Goal: Task Accomplishment & Management: Complete application form

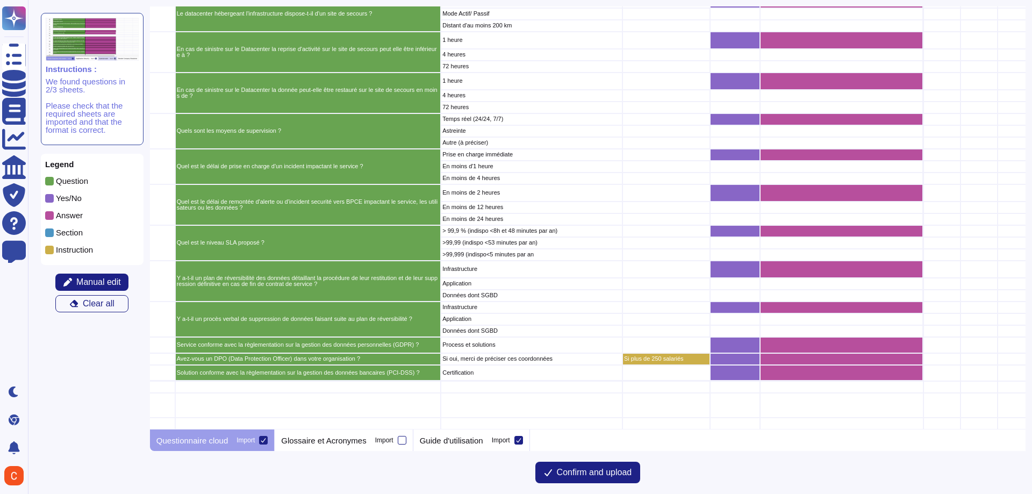
scroll to position [2050, 377]
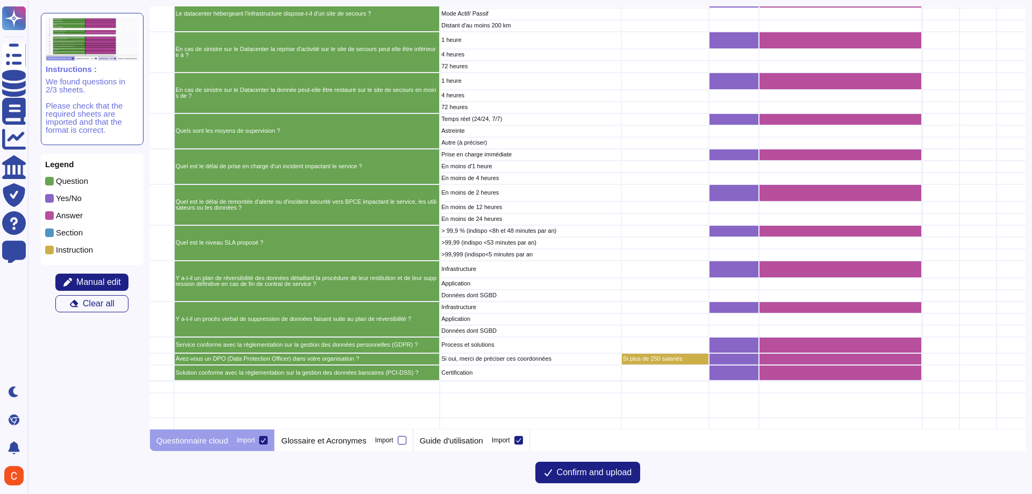
click at [756, 376] on icon "grid" at bounding box center [876, 496] width 241 height 241
click at [740, 353] on div "grid" at bounding box center [734, 359] width 50 height 12
click at [729, 353] on div "grid" at bounding box center [734, 359] width 50 height 12
click at [778, 354] on div "grid" at bounding box center [840, 359] width 163 height 12
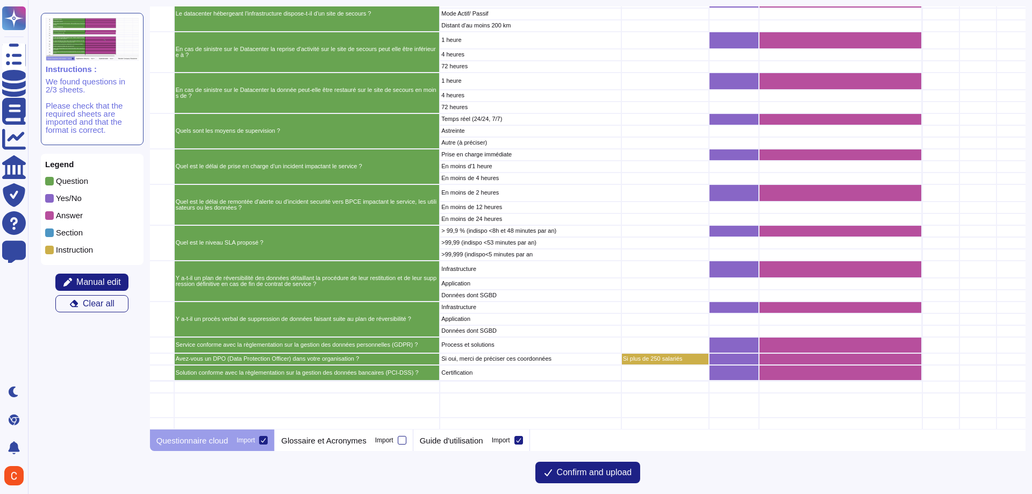
click at [779, 353] on div "grid" at bounding box center [840, 359] width 163 height 12
click at [719, 365] on div "grid" at bounding box center [734, 373] width 50 height 17
drag, startPoint x: 674, startPoint y: 430, endPoint x: 537, endPoint y: 434, distance: 136.6
click at [539, 434] on div at bounding box center [778, 439] width 496 height 21
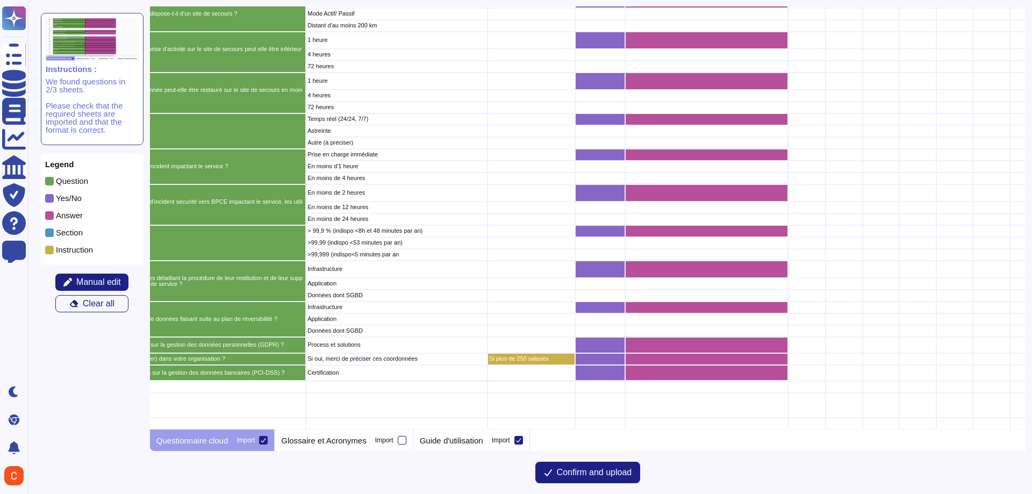
scroll to position [2050, 513]
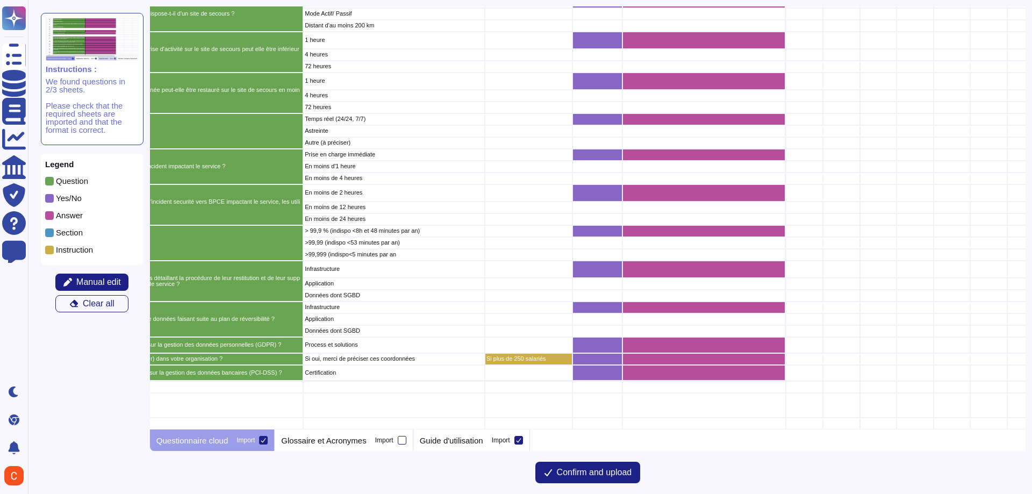
click at [745, 355] on div "grid" at bounding box center [703, 359] width 163 height 12
click at [750, 367] on div "grid" at bounding box center [703, 373] width 163 height 17
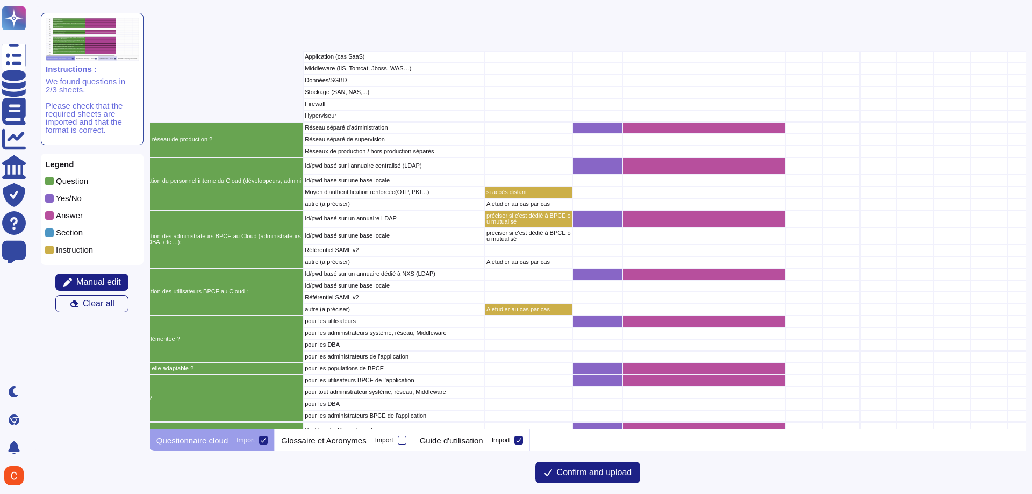
scroll to position [322, 513]
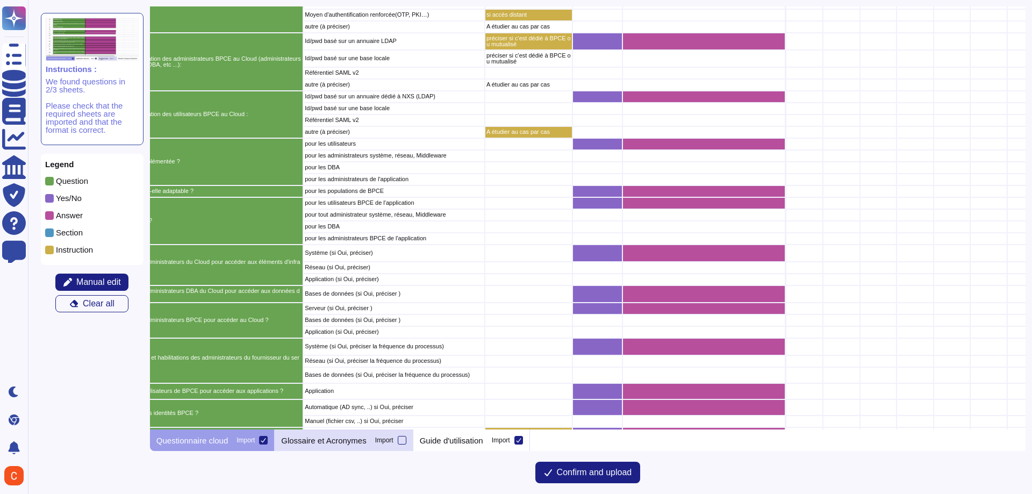
click at [338, 438] on p "Glossaire et Acronymes" at bounding box center [323, 440] width 85 height 8
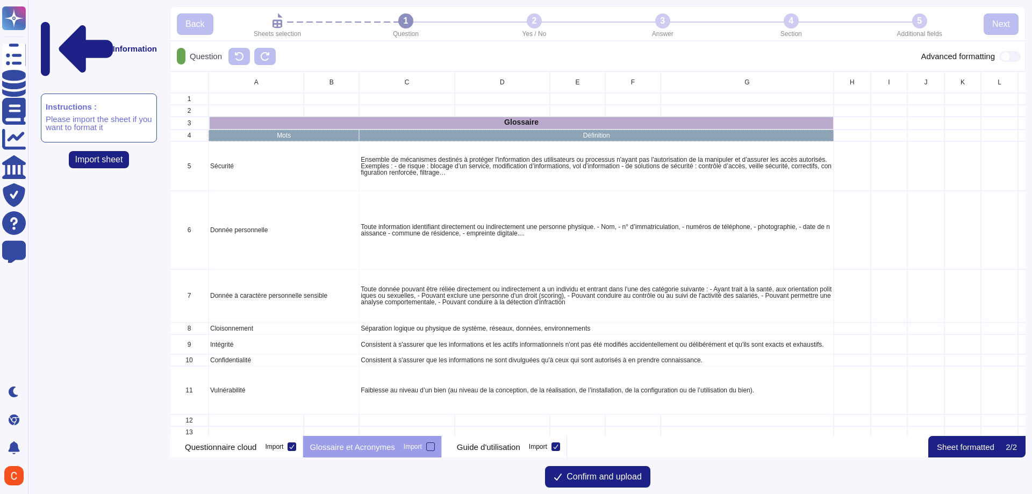
scroll to position [356, 848]
click at [474, 443] on div "Guide d'utilisation Import" at bounding box center [504, 446] width 125 height 21
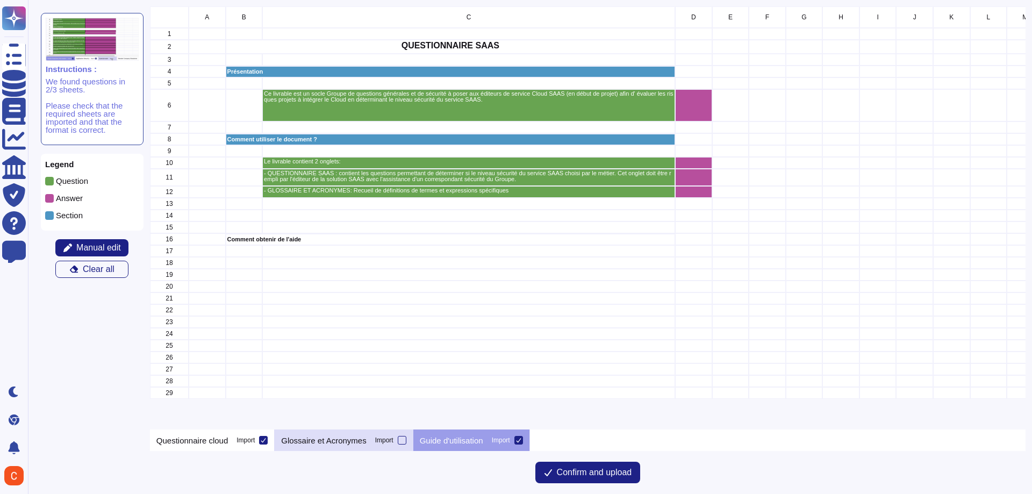
scroll to position [415, 868]
click at [250, 446] on div "Questionnaire cloud Import" at bounding box center [212, 439] width 125 height 21
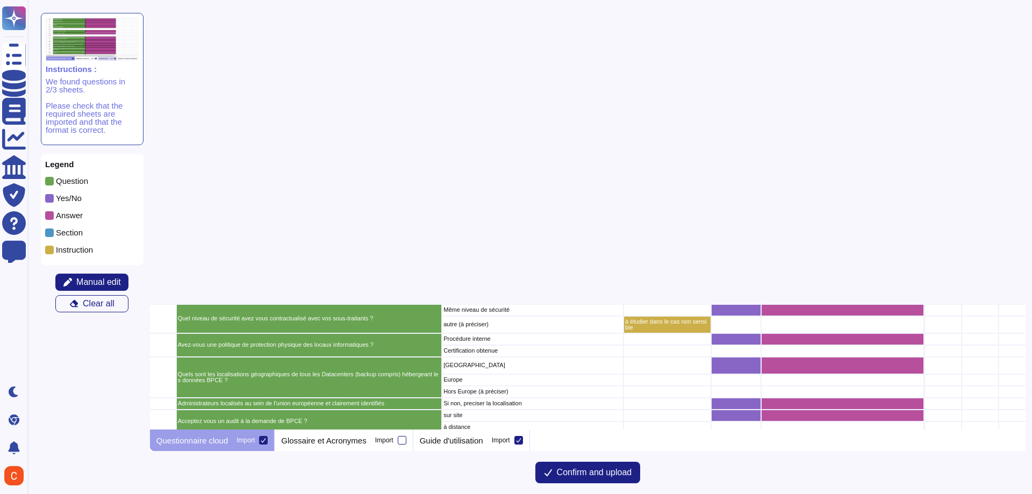
scroll to position [1827, 375]
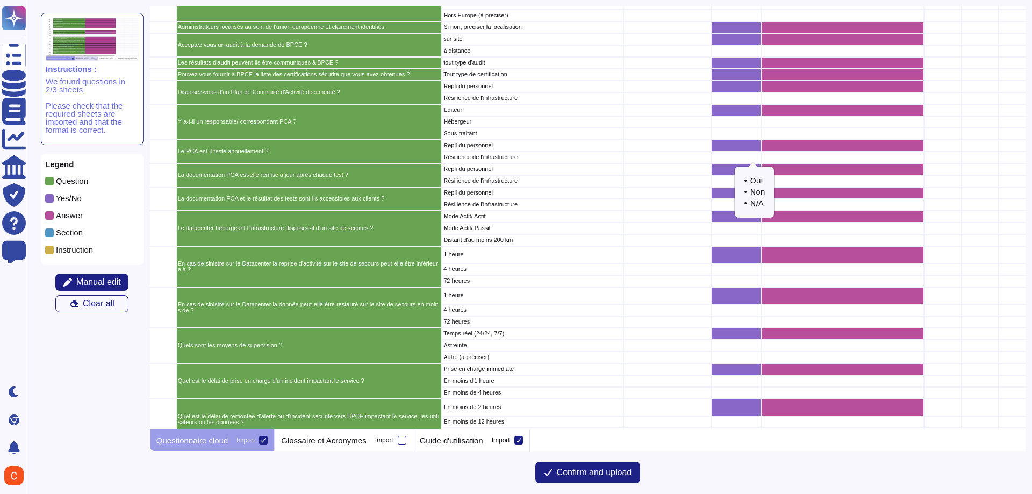
click at [810, 261] on icon "grid" at bounding box center [879, 304] width 138 height 86
click at [734, 159] on div "grid" at bounding box center [736, 158] width 50 height 12
click at [758, 222] on icon "grid" at bounding box center [878, 342] width 241 height 241
click at [735, 197] on div "grid" at bounding box center [736, 193] width 50 height 12
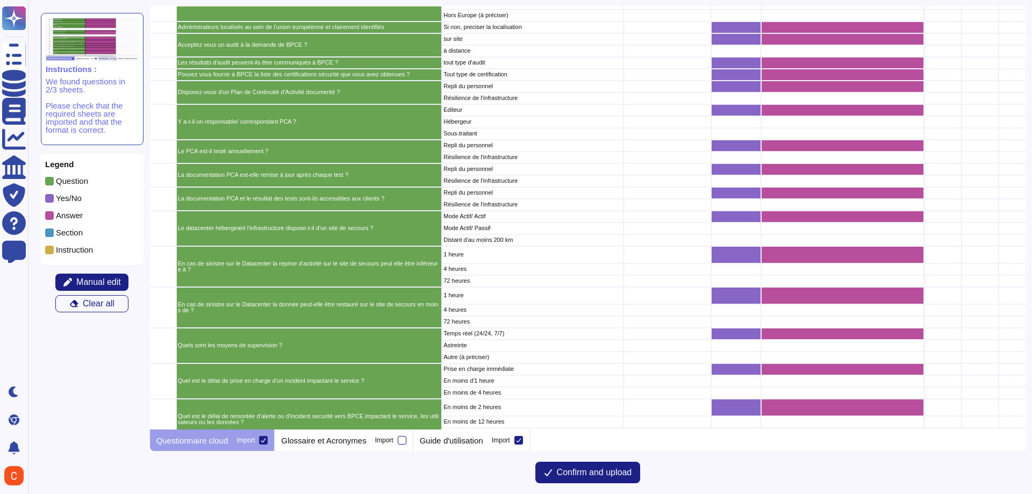
click at [734, 193] on div "grid" at bounding box center [736, 193] width 50 height 12
click at [758, 210] on icon "grid" at bounding box center [878, 330] width 241 height 241
click at [758, 257] on icon "grid" at bounding box center [878, 377] width 241 height 241
click at [758, 246] on icon "grid" at bounding box center [878, 366] width 241 height 241
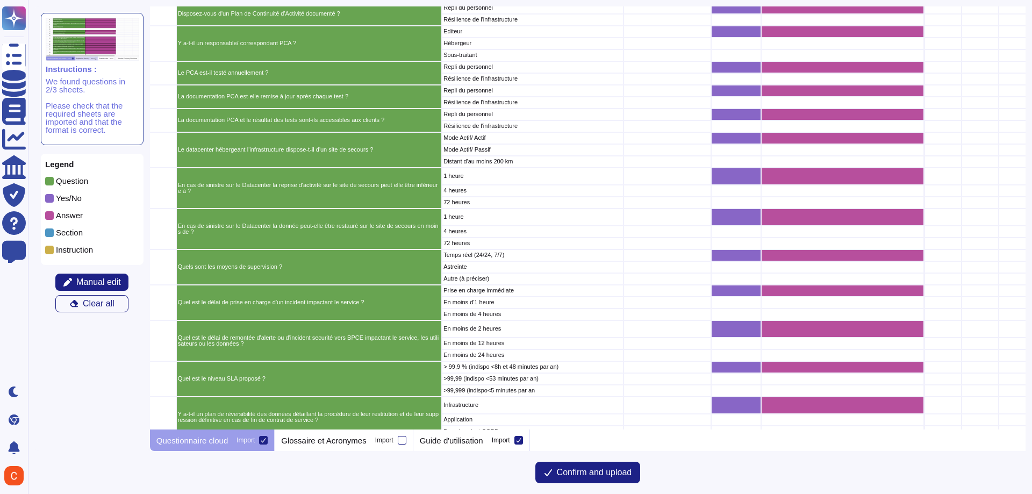
scroll to position [1989, 375]
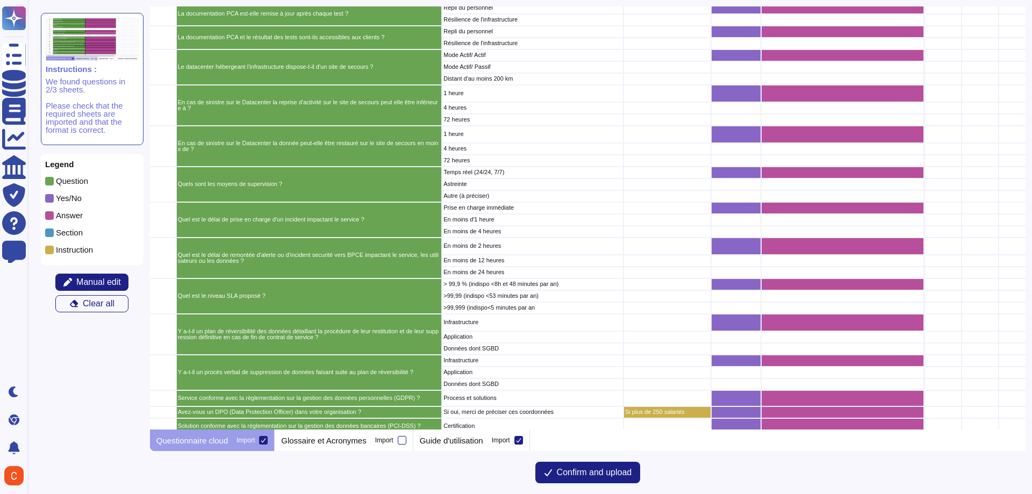
click at [725, 294] on div "grid" at bounding box center [736, 296] width 50 height 12
click at [758, 302] on icon "grid" at bounding box center [878, 422] width 241 height 241
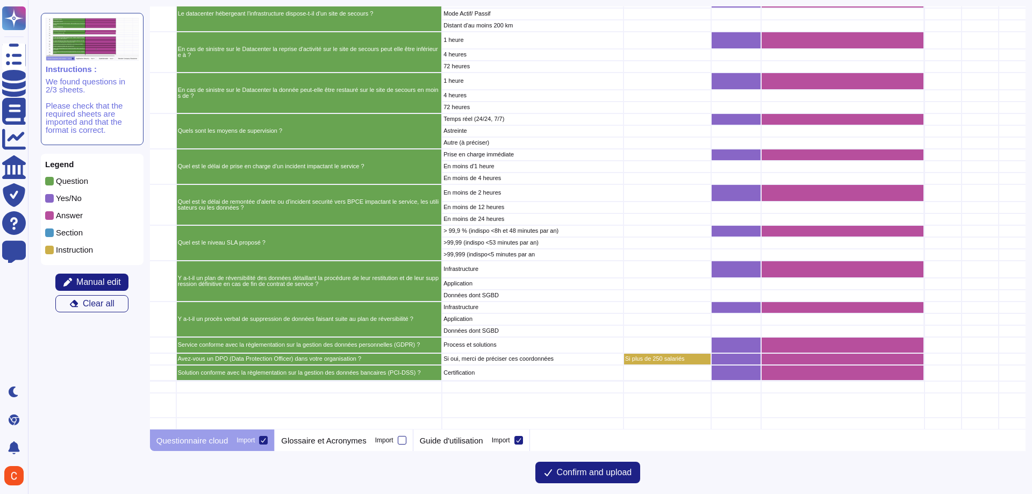
scroll to position [2050, 375]
click at [753, 316] on div "grid" at bounding box center [736, 319] width 50 height 12
click at [758, 348] on g "grid" at bounding box center [878, 468] width 241 height 241
click at [451, 436] on p "Guide d'utilisation" at bounding box center [451, 440] width 63 height 8
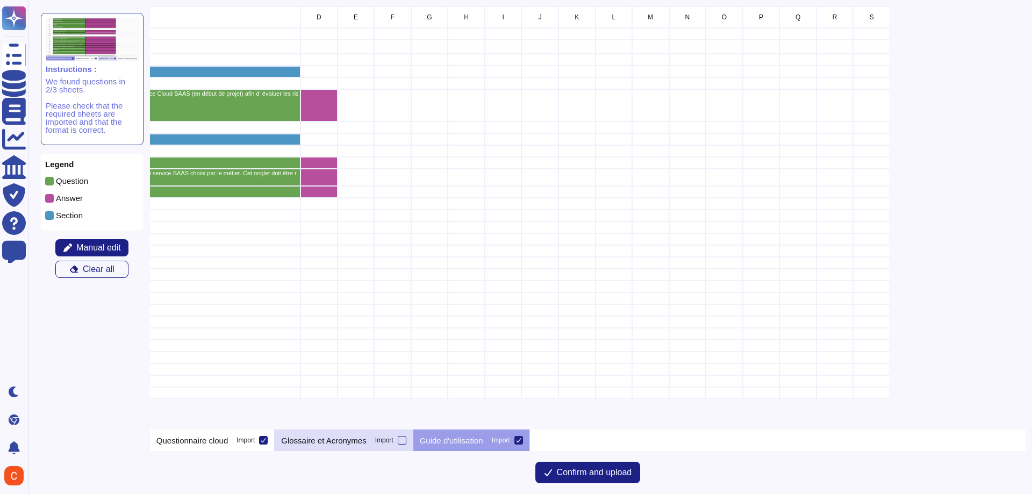
scroll to position [0, 0]
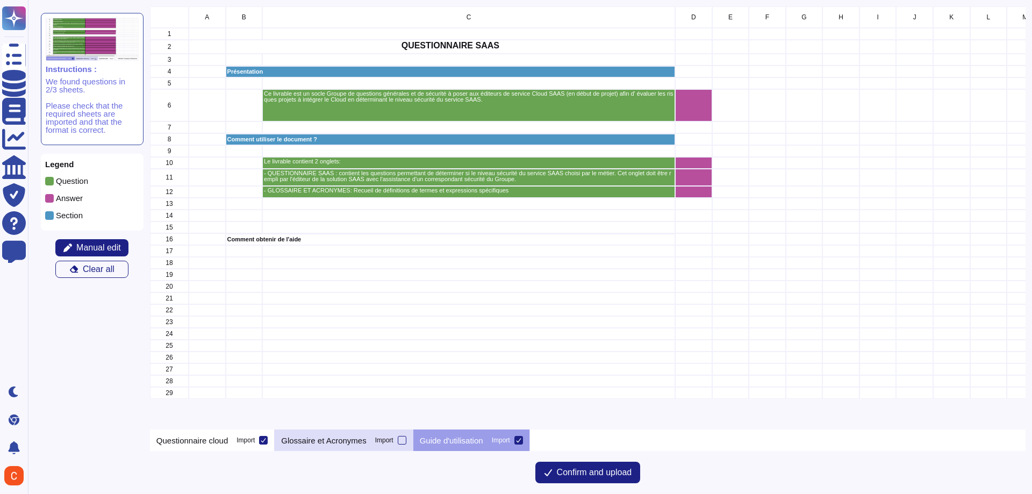
click at [382, 433] on div "Glossaire et Acronymes Import" at bounding box center [344, 439] width 138 height 21
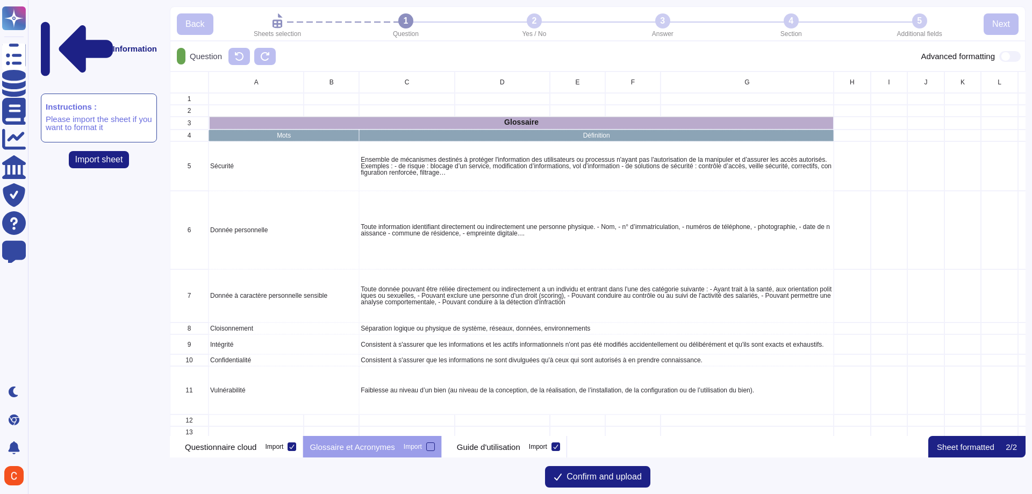
scroll to position [356, 848]
click at [441, 443] on div "Glossaire et Acronymes Import" at bounding box center [372, 446] width 138 height 21
click at [435, 446] on div at bounding box center [430, 446] width 9 height 9
click at [0, 0] on input "Import" at bounding box center [0, 0] width 0 height 0
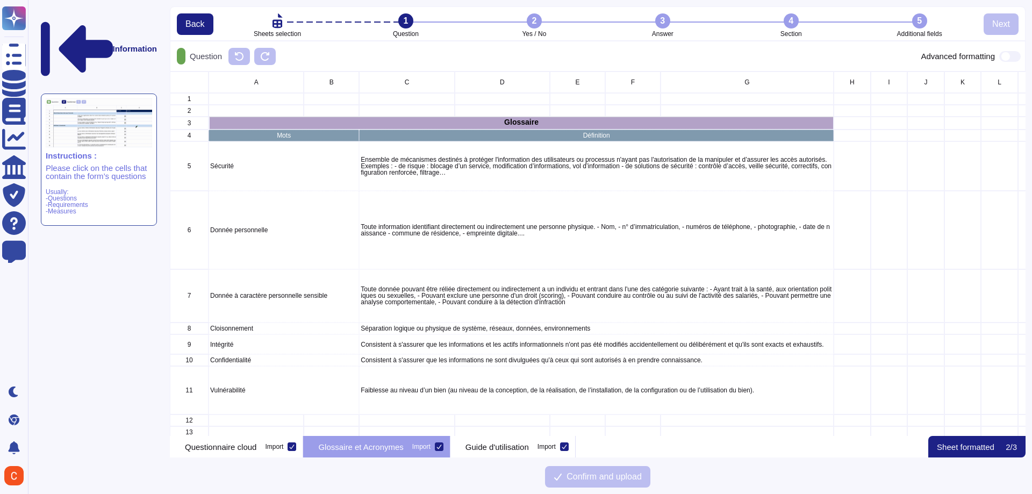
click at [443, 450] on div at bounding box center [439, 446] width 9 height 9
click at [0, 0] on input "Import" at bounding box center [0, 0] width 0 height 0
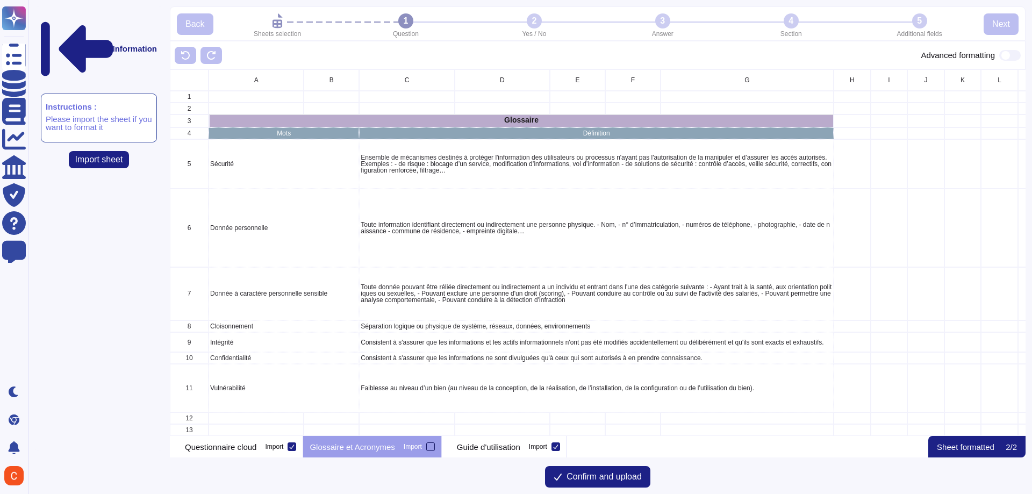
scroll to position [359, 848]
click at [255, 443] on p "Questionnaire cloud" at bounding box center [220, 447] width 71 height 8
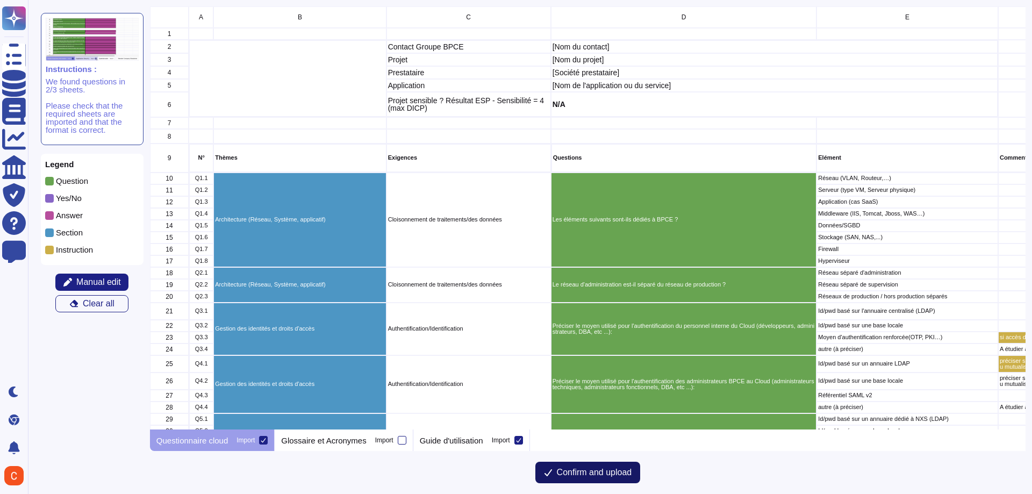
scroll to position [415, 868]
click at [572, 478] on button "Confirm and upload" at bounding box center [587, 472] width 105 height 21
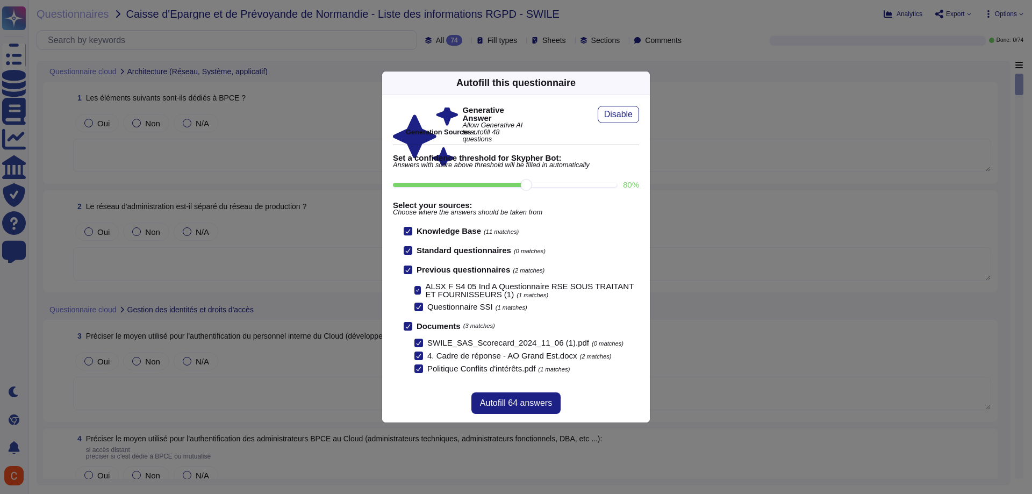
scroll to position [1, 0]
click at [522, 399] on span "Autofill 64 answers" at bounding box center [516, 403] width 72 height 9
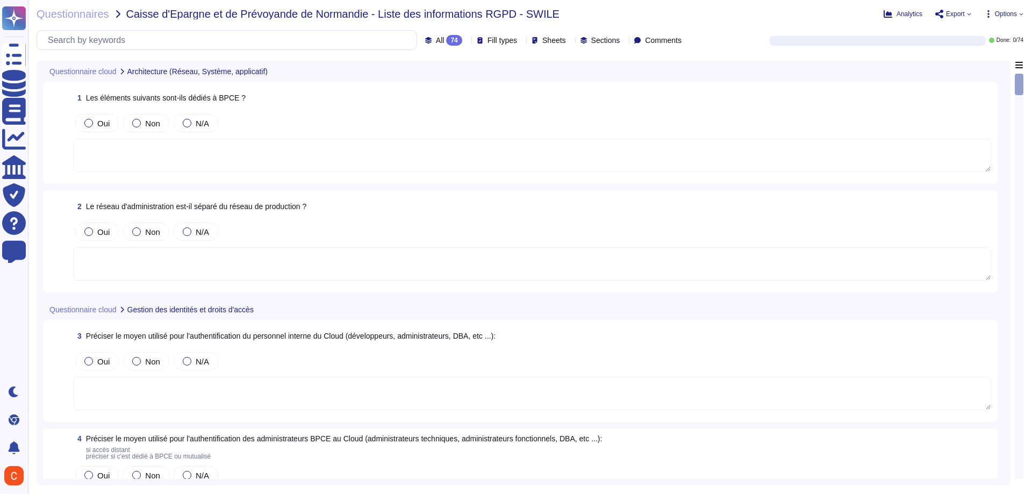
click at [273, 166] on textarea at bounding box center [532, 155] width 918 height 33
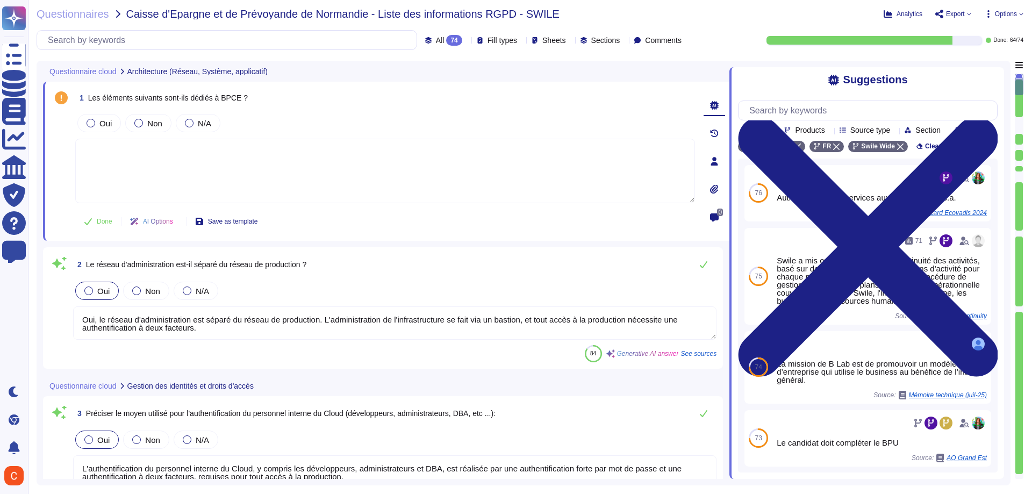
type textarea "L'authentification du personnel interne du Cloud, y compris les développeurs, a…"
type textarea "L'authentification des administrateurs au Cloud chez [PERSON_NAME] inclut les é…"
type textarea "Lor ipsumdol s'ametconsectetura eli seddoeiusmod te incididuntutlab etdol ma al…"
type textarea "Oui, Swile a une politique de gestion des mots de passe utilisateur. Cette poli…"
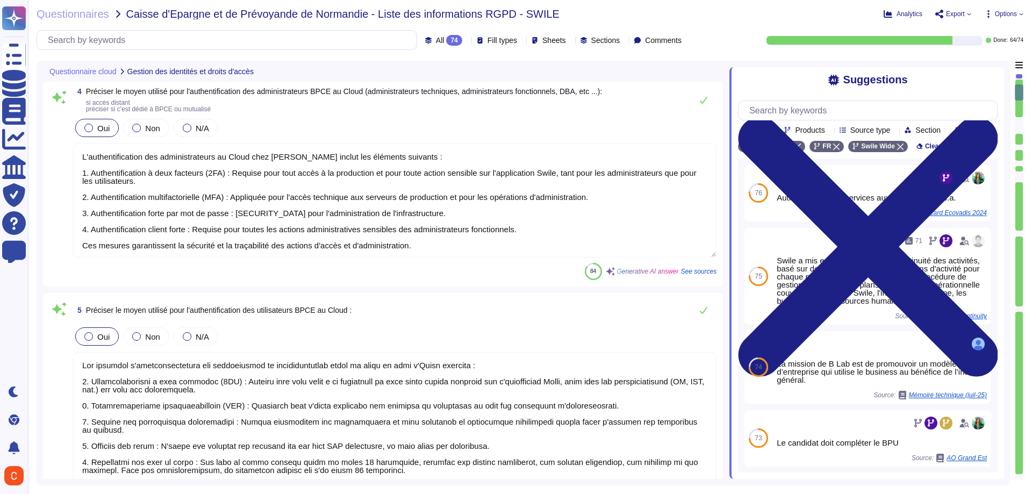
type textarea "Conformément à la politique « Identification et authentification » de Swile, le…"
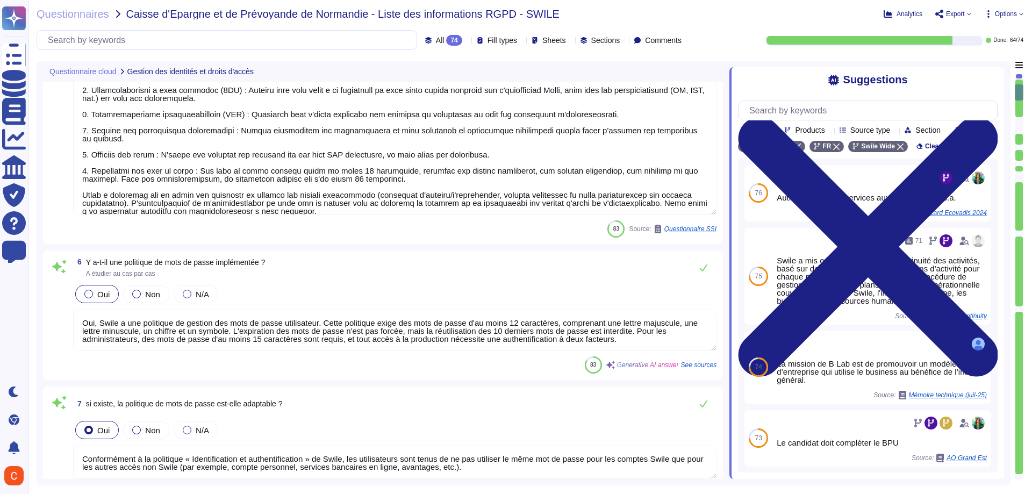
scroll to position [806, 0]
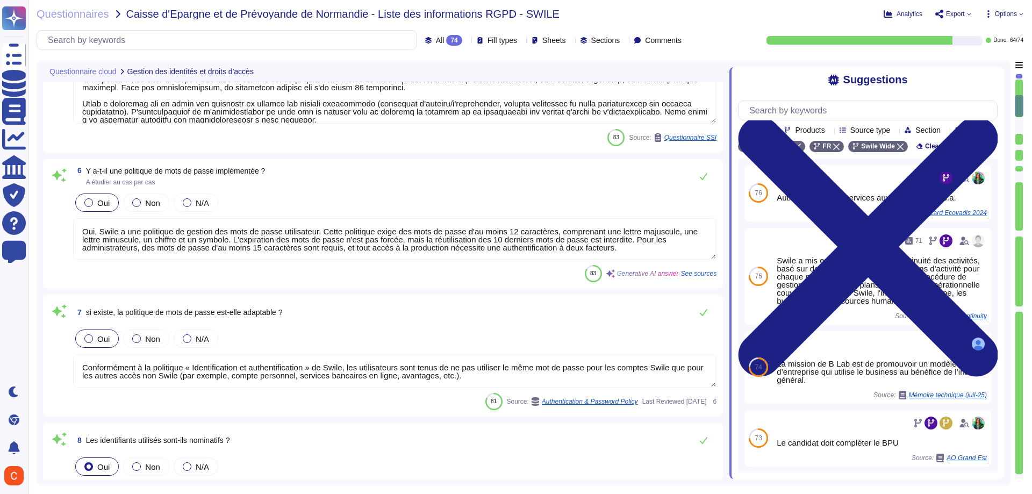
type textarea "Oui, les identifiants sont uniques à chaque utilisateur, ce qui signifie qu'ils…"
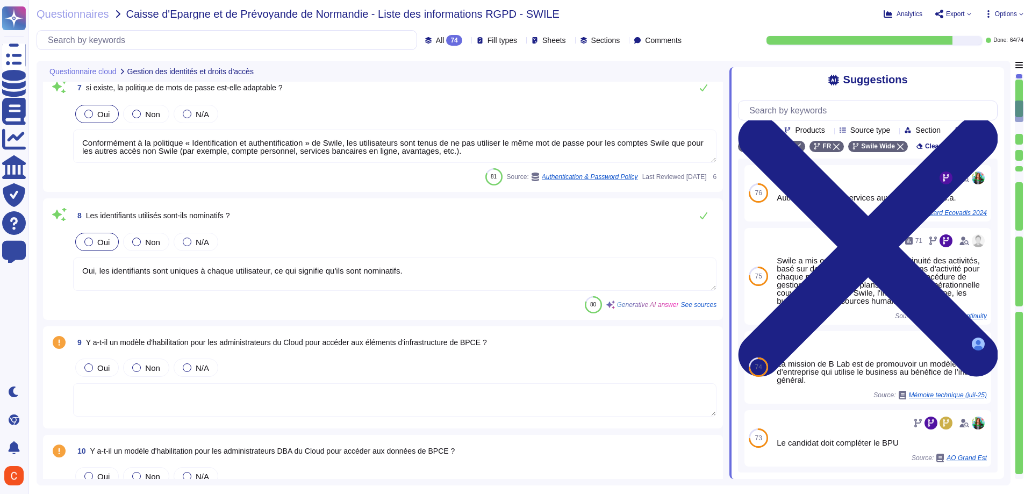
type textarea "Oui, Swile a mis en place un processus de revue des comptes privilégiés, qui in…"
type textarea "Quatre rôles sont définis dans l'application Swile : - Bénéficiaire (employés) …"
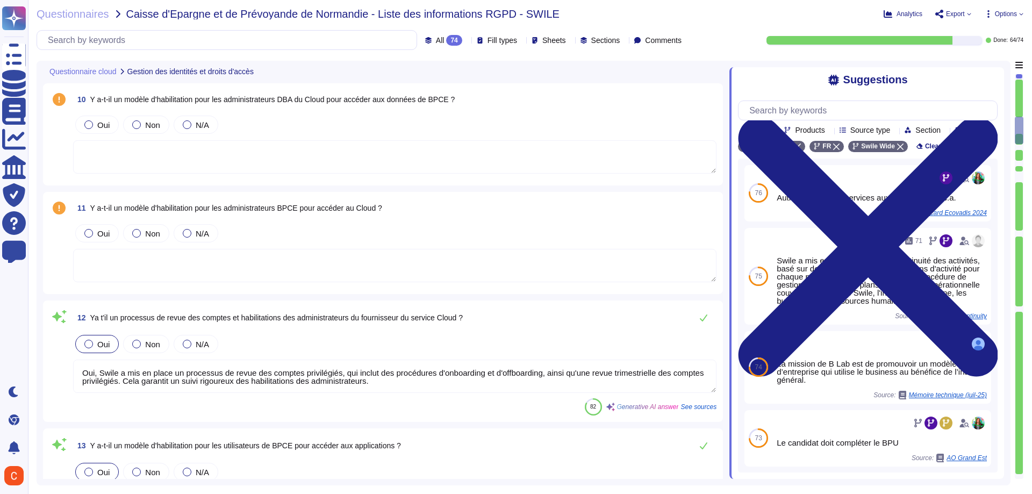
type textarea "Oui, il y a des traces sur les actions effectuées par les administrateurs. Tout…"
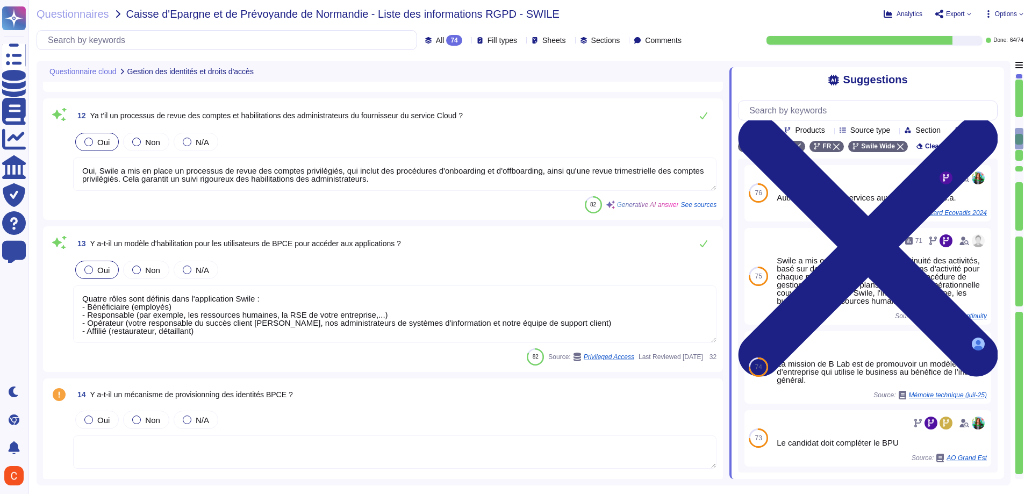
type textarea "Oui, il y a une gestion centralisée des logs pour l'infrastructure et les appli…"
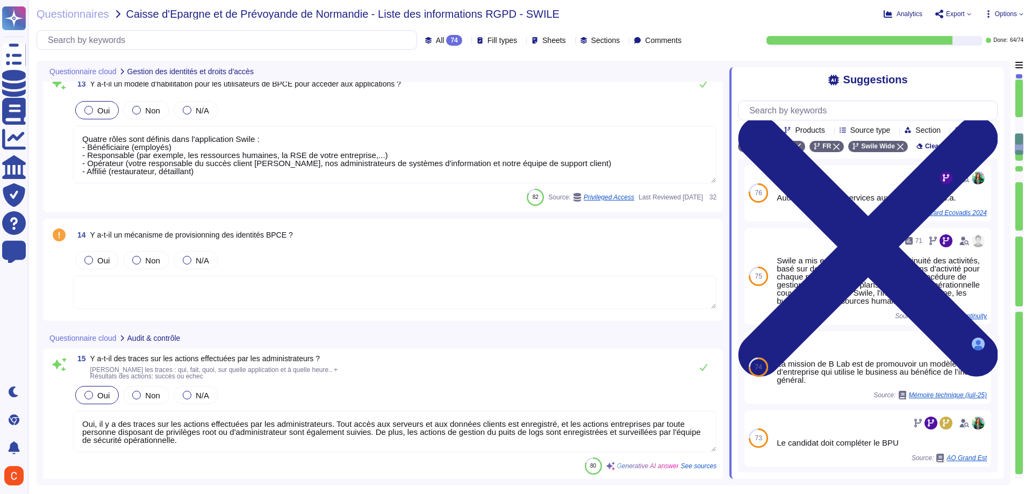
scroll to position [1720, 0]
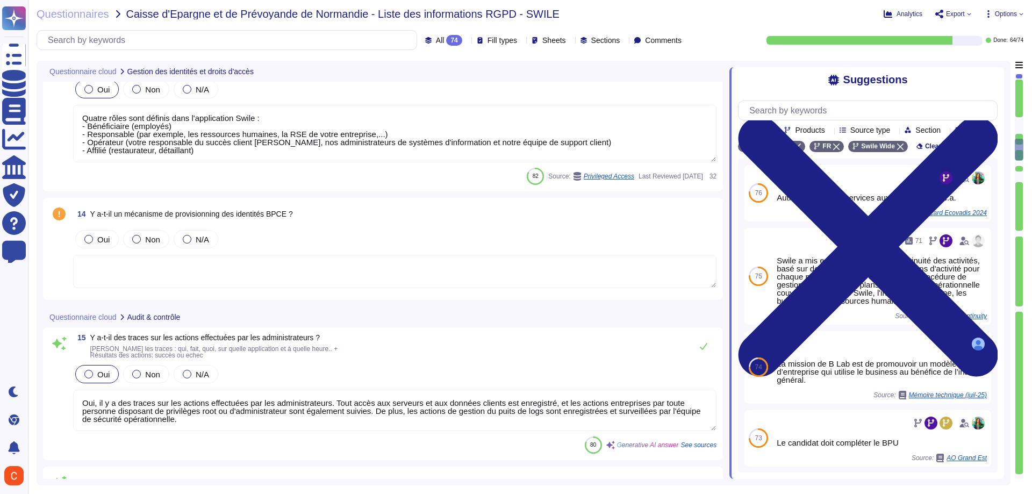
type textarea "L'accès aux journaux est contrôlé et réservé aux administrateurs du cloud, selo…"
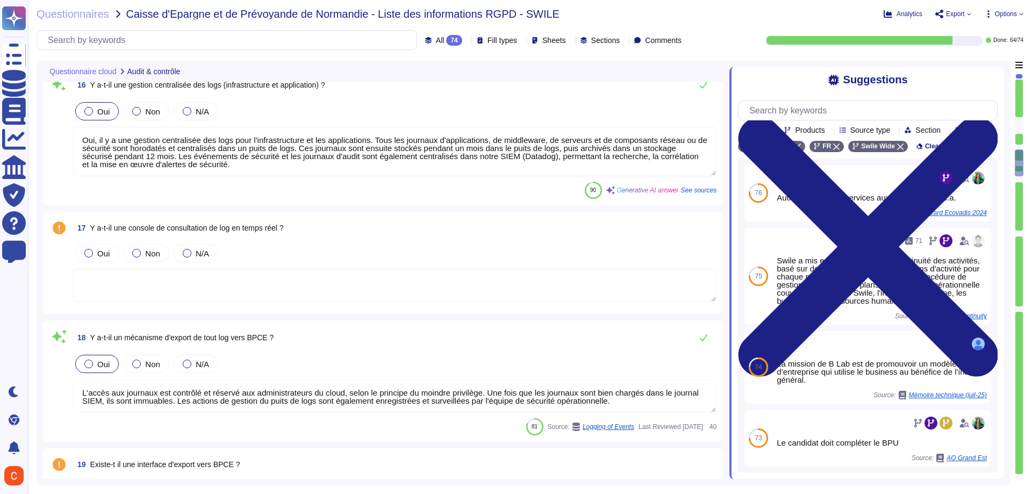
type textarea "Oui, Swile a mis en place des contrôles de sécurité sur les changements critiqu…"
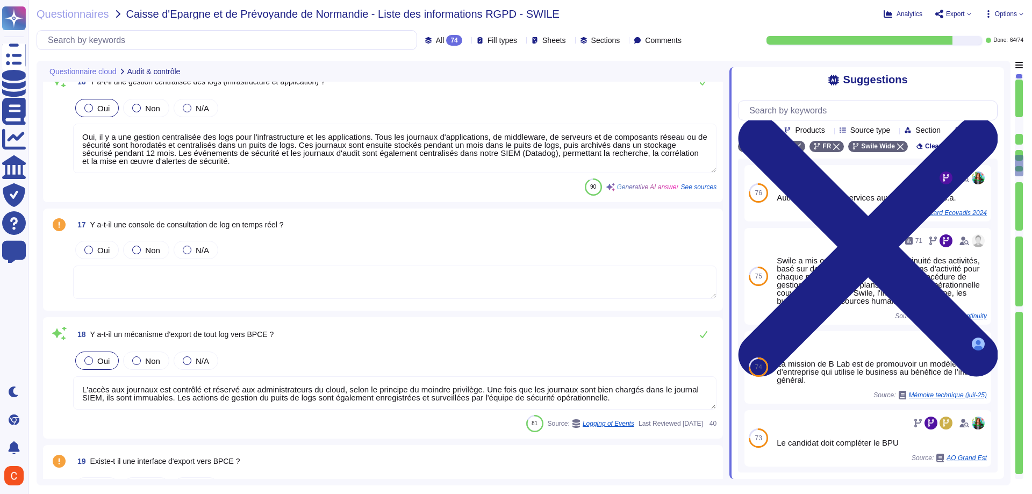
scroll to position [1, 0]
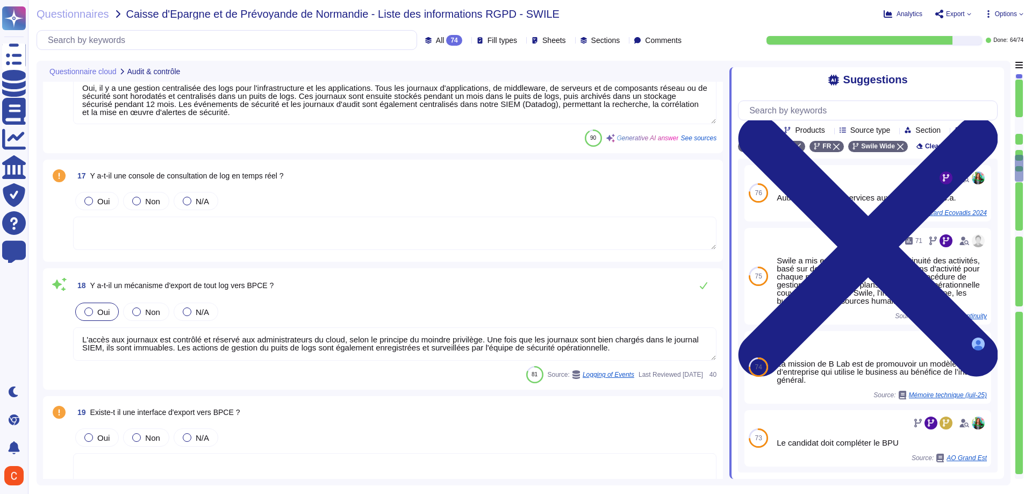
type textarea "Lorem i dol si ametc adi elitseddo ei tempori utl etdoloremagnaa enimadminimv q…"
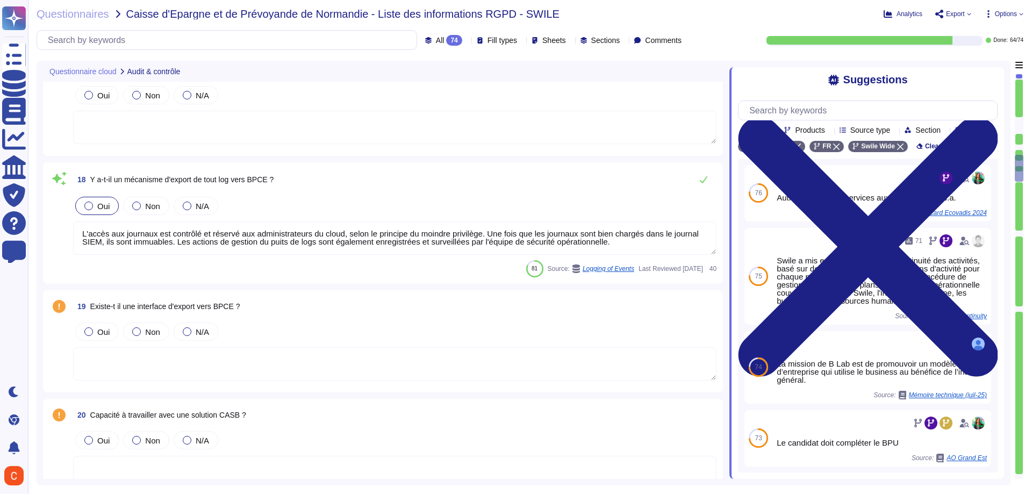
scroll to position [2257, 0]
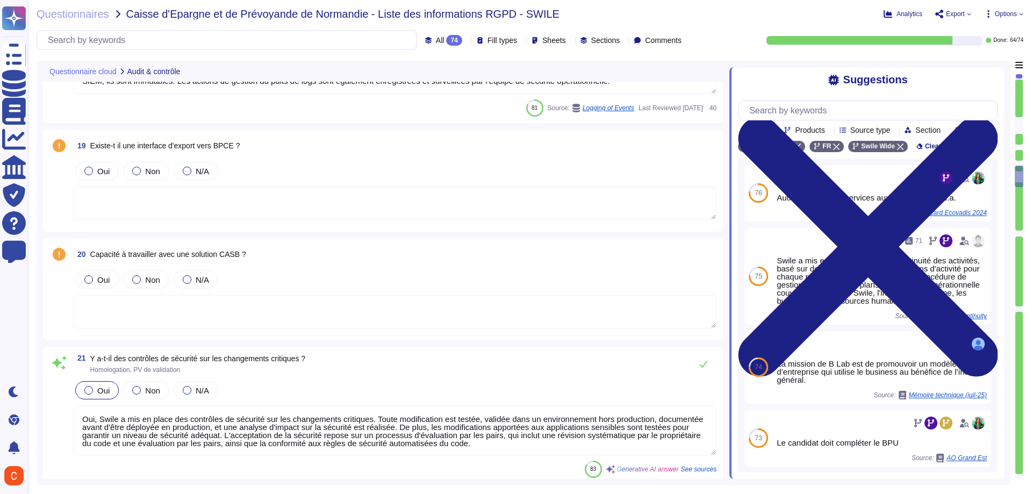
type textarea "Oui, [PERSON_NAME] s'engage à corriger les vulnérabilités identifiées dans des …"
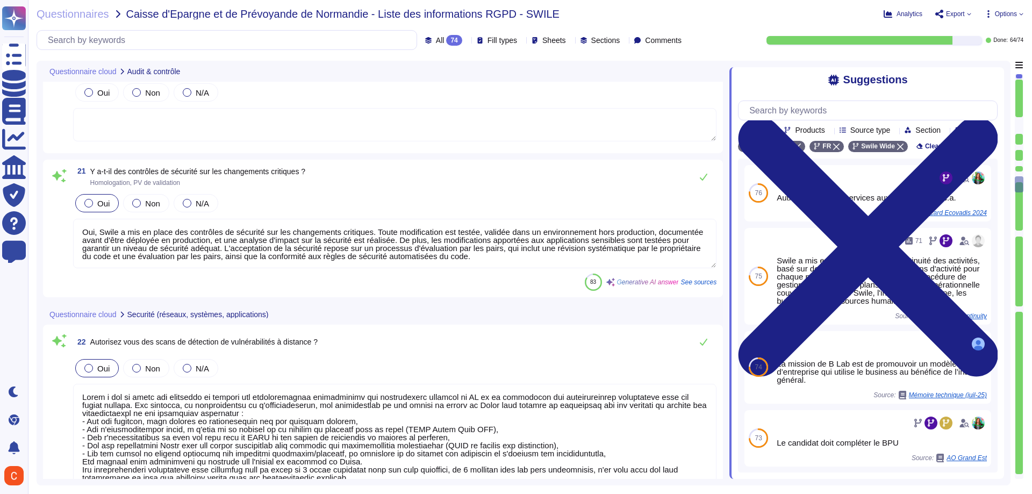
type textarea "Oui, [PERSON_NAME] emploie plusieurs dispositifs de sécurité, notamment : - Un …"
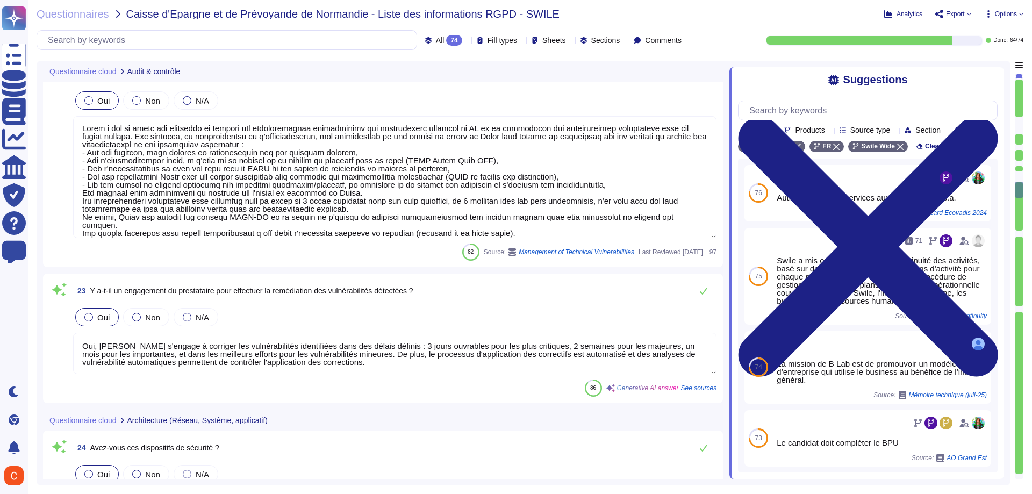
scroll to position [2956, 0]
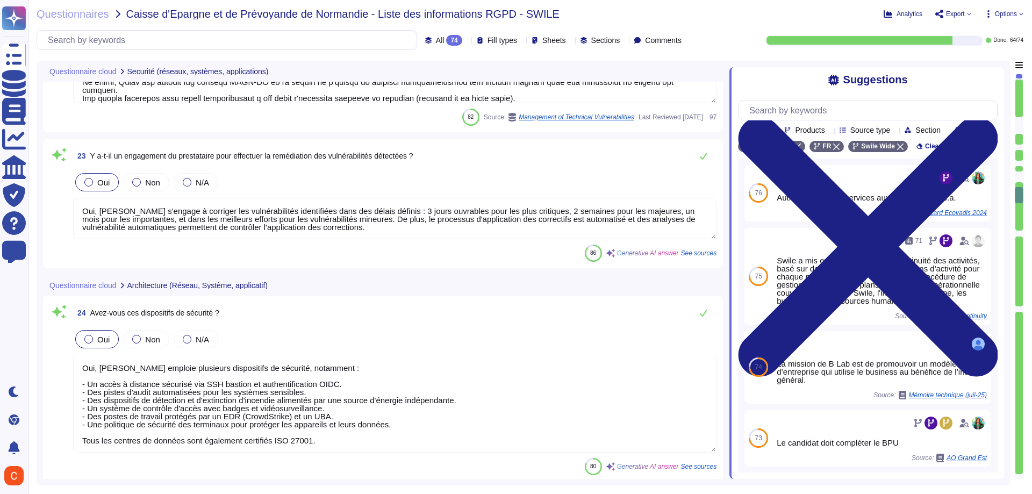
type textarea "Oui, [PERSON_NAME] applique une démarche de sécurité dans ses développements. N…"
type textarea "Swile a mis en place une procédure de gestion des vulnérabilités qui inclut une…"
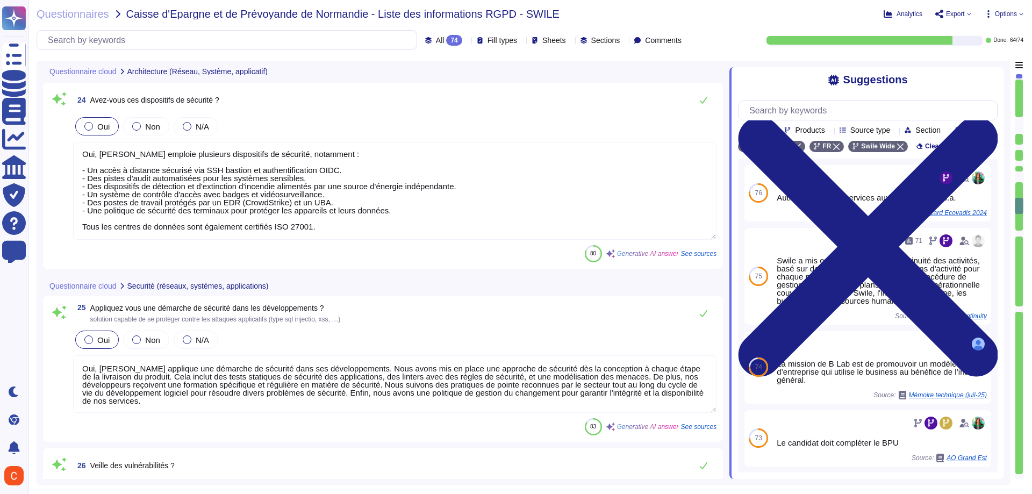
type textarea "Tous les terminaux Swile sont équipés d'un antivirus et d'un agent de Endpoint …"
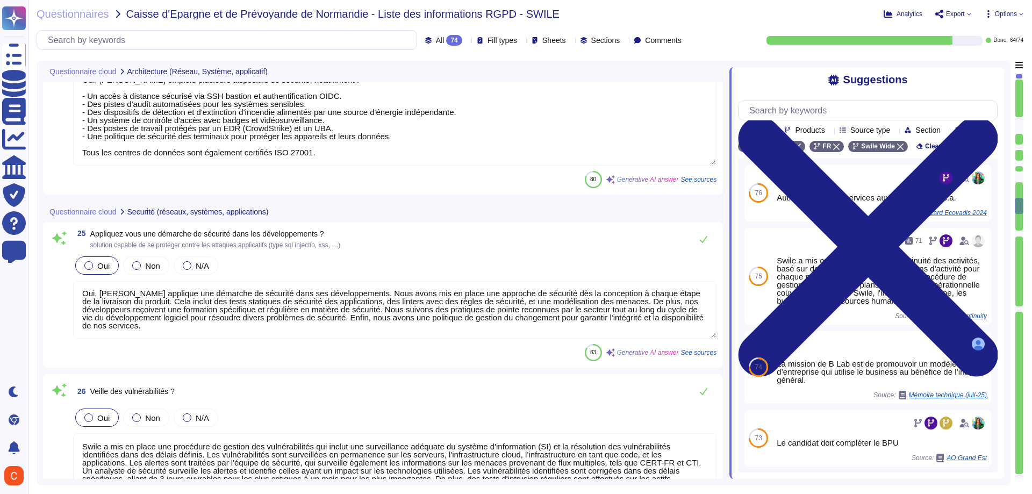
type textarea "Oui, Swile a mis en place une politique de patch-management qui inclut le patch…"
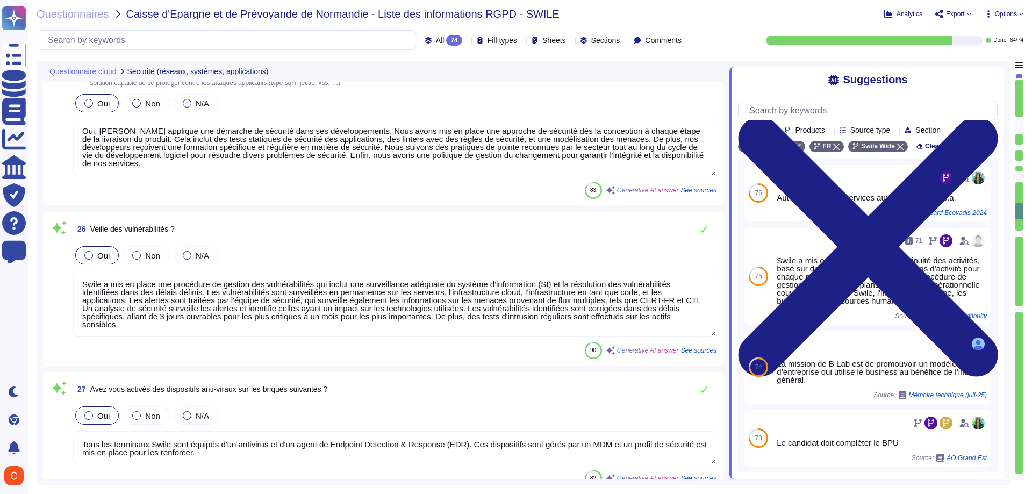
type textarea "[PERSON_NAME] propose un modèle vertueux où le succès commercial rime avec resp…"
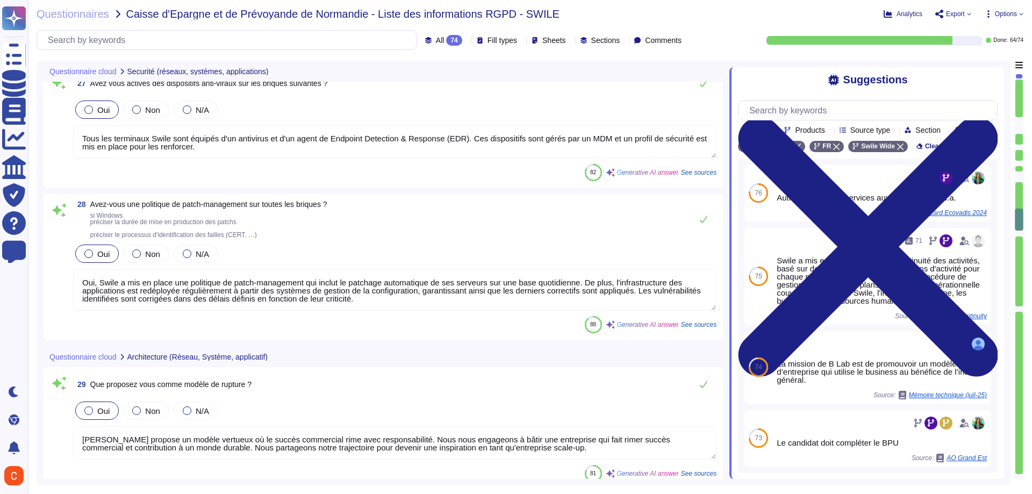
type textarea "Oui, il y a une dissociation entre les environnements de production et hors pro…"
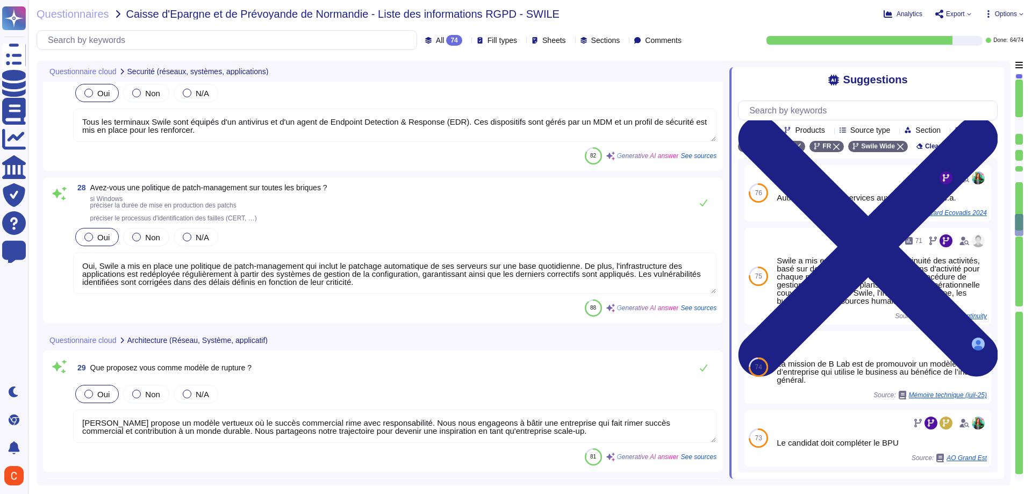
type textarea "Swile utilise des contrôles d'accès stricts basés sur les rôles des utilisateur…"
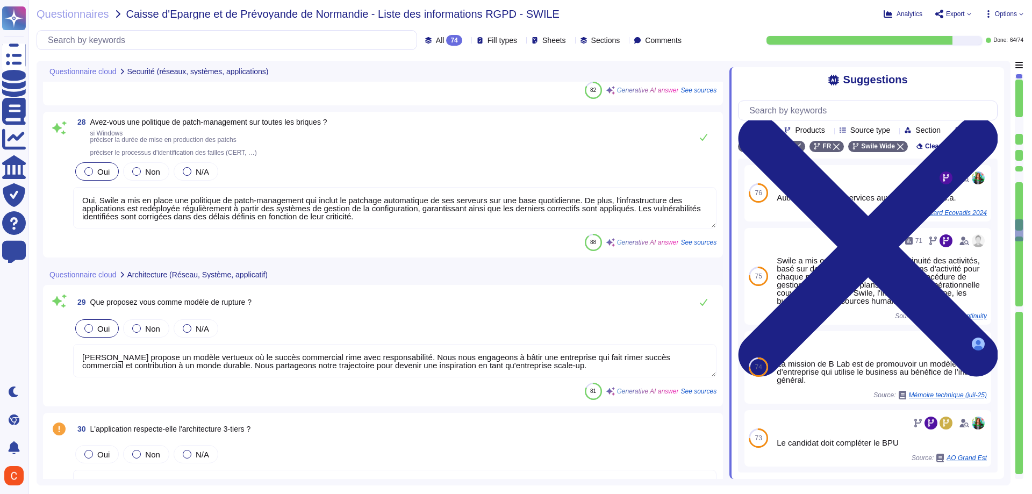
type textarea "Les administrateurs fonctionnels, tels que ceux de BPCE, doivent respecter une …"
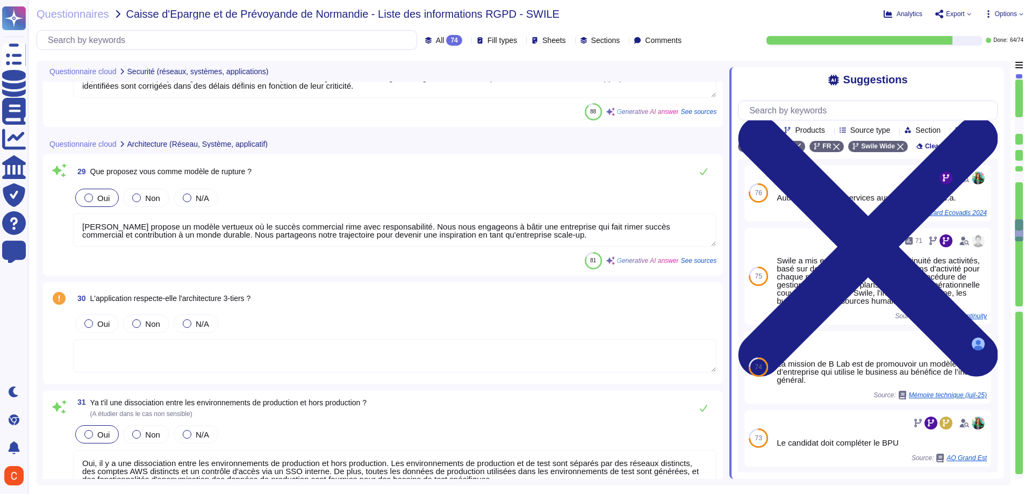
scroll to position [3924, 0]
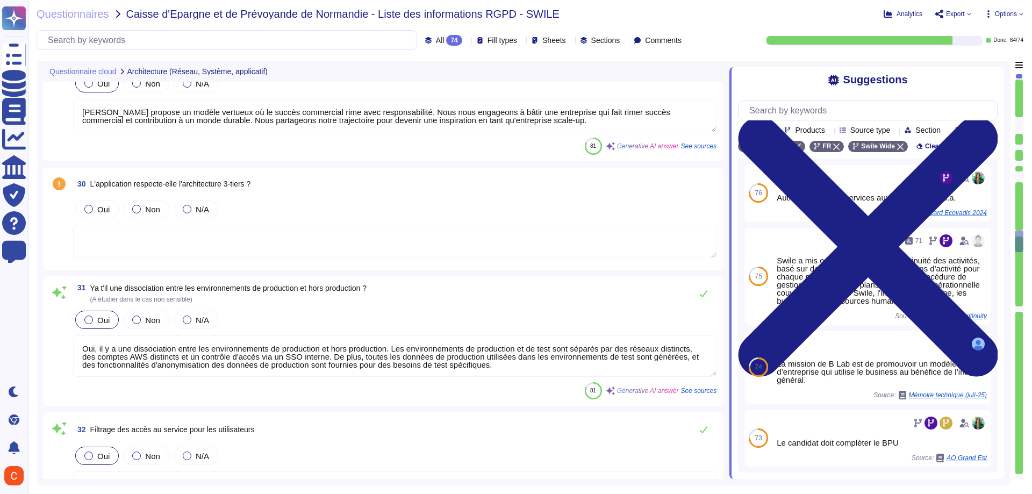
type textarea "Oui, [PERSON_NAME] dispose d'un processus d'effacement sécurisé des données par…"
type textarea "Les journaux sont conservés dans un environnement en lecture seule, ce qui cont…"
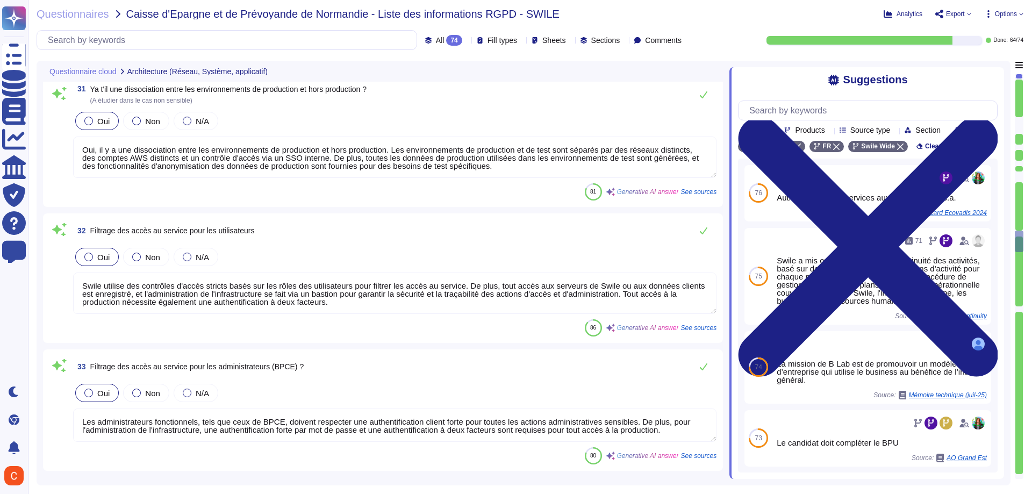
scroll to position [1, 0]
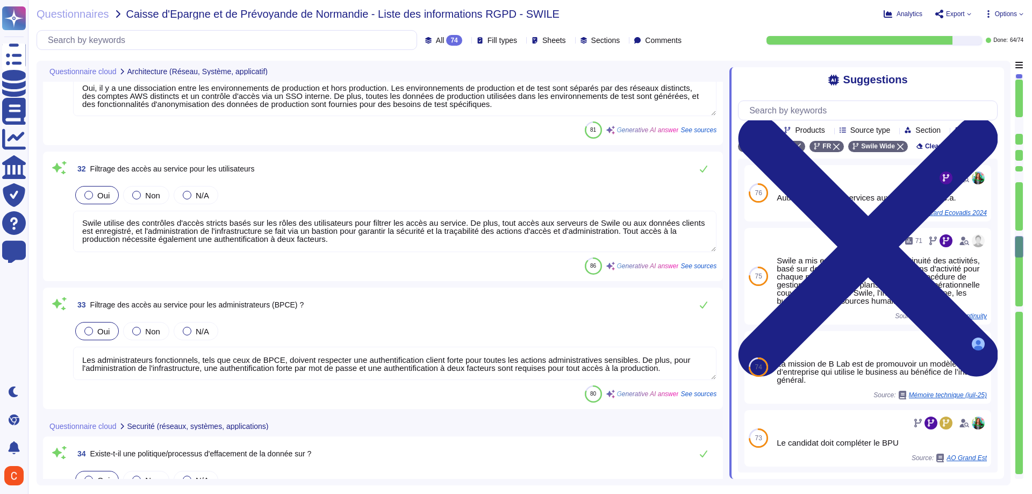
type textarea "Oui, l'intégrité des journaux est protégée une fois qu'ils sont chargés dans le…"
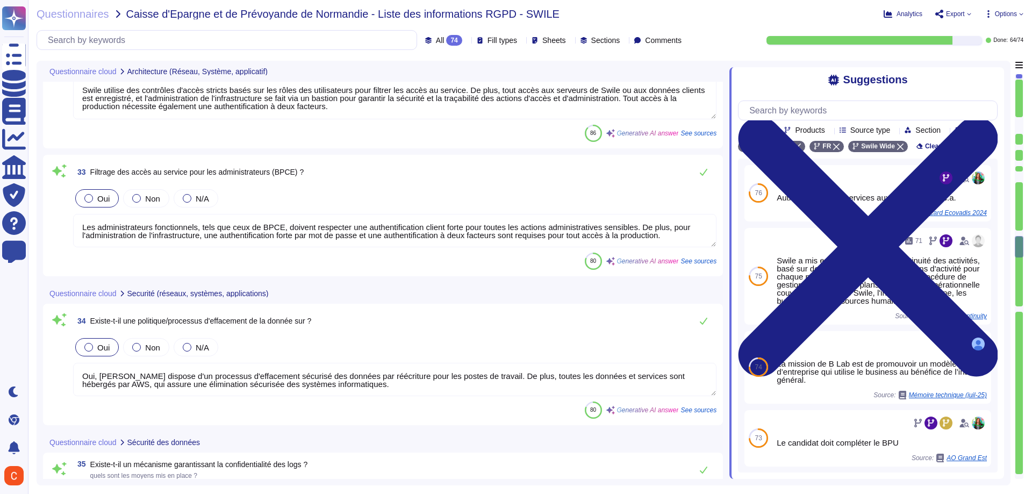
scroll to position [4407, 0]
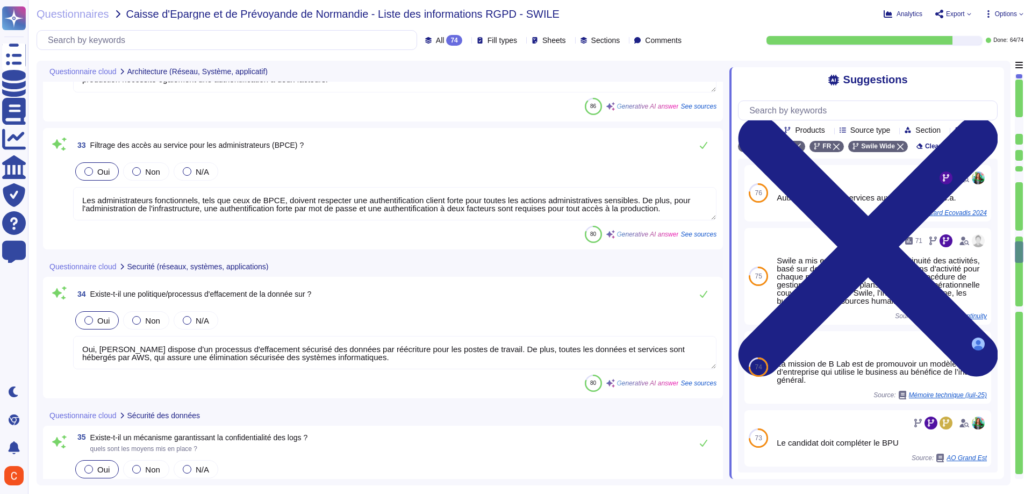
type textarea "Les clés sont gérées par [PERSON_NAME]. La durée de vie des secrets générés et …"
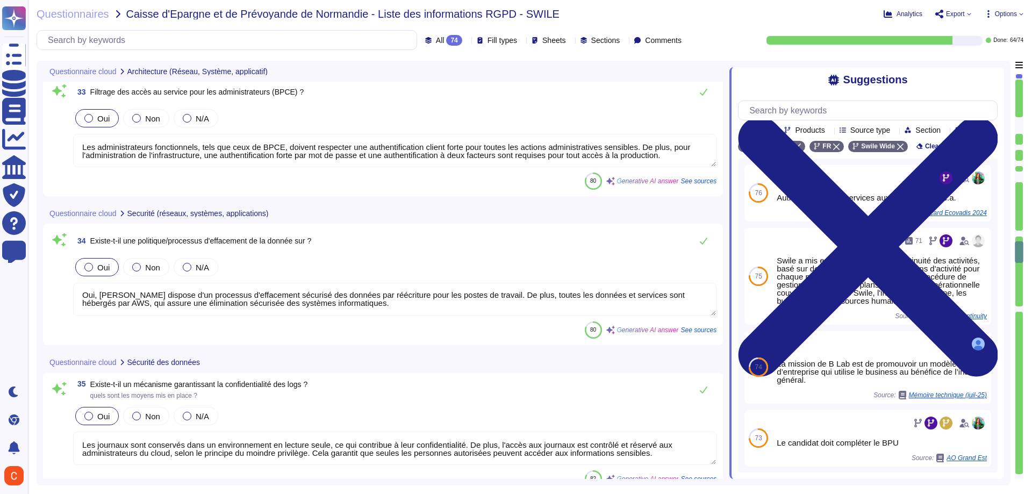
scroll to position [4461, 0]
click at [278, 241] on span "Existe-t-il une politique/processus d'effacement de la donnée sur ?" at bounding box center [200, 240] width 221 height 9
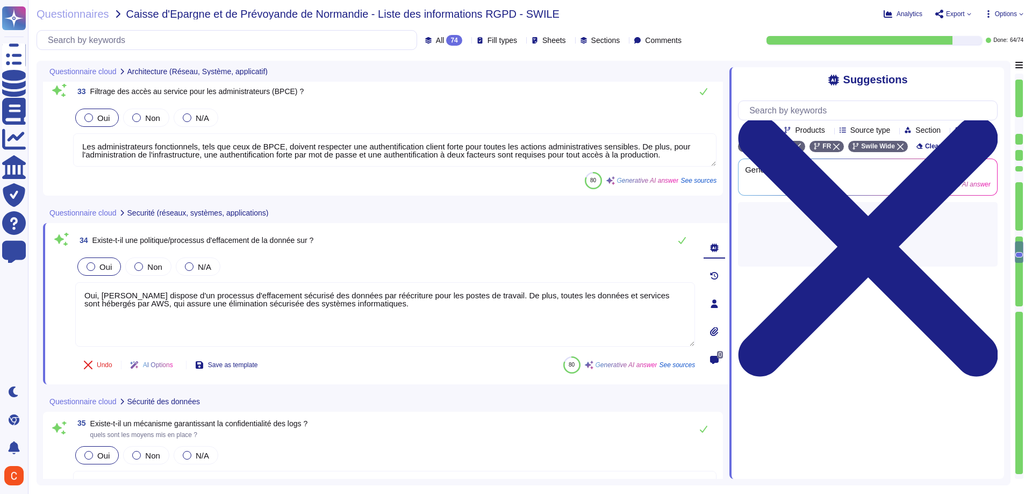
scroll to position [0, 0]
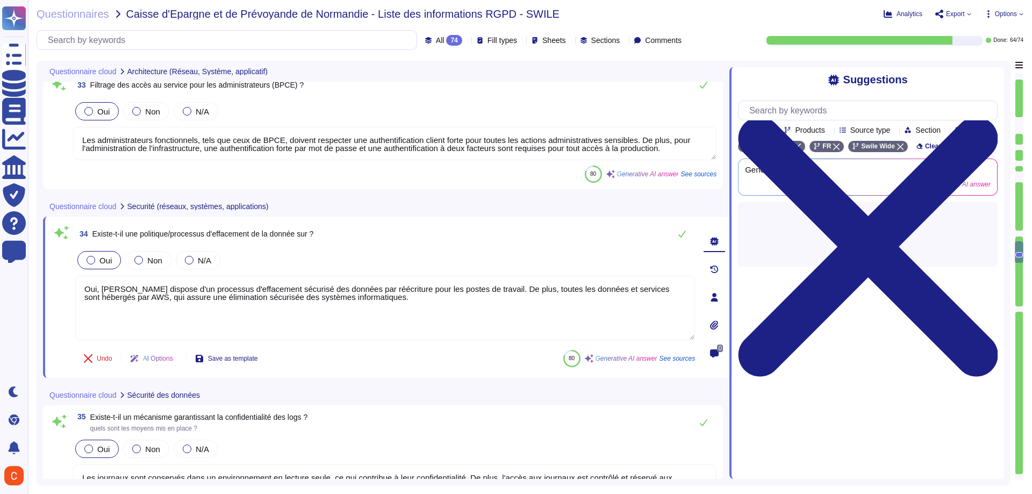
type textarea "Les clés sont gérées par [PERSON_NAME]. La durée de vie des secrets générés et …"
click at [295, 238] on span "34 Existe-t-il une politique/processus d'effacement de la donnée sur ?" at bounding box center [194, 233] width 238 height 19
click at [297, 234] on span "Existe-t-il une politique/processus d'effacement de la donnée sur ?" at bounding box center [202, 234] width 221 height 9
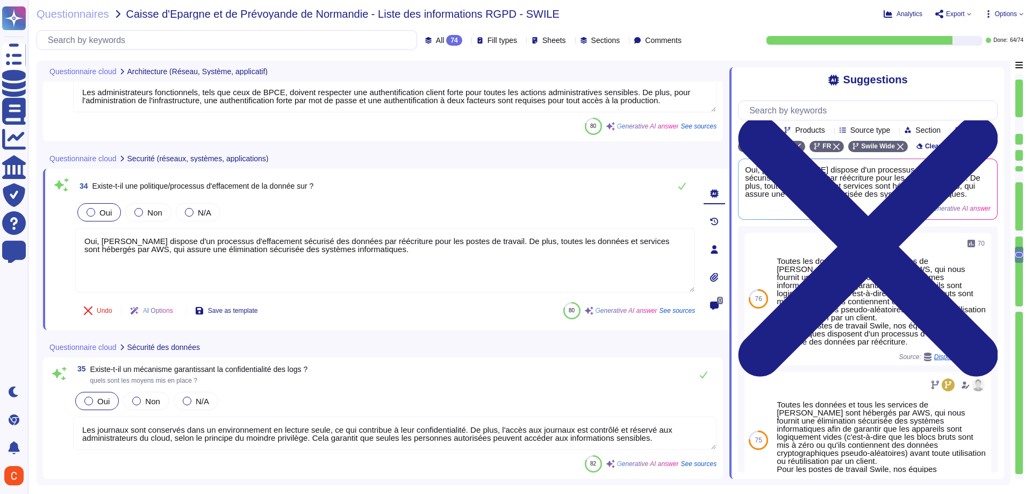
type textarea "Lorem ips do sitam consectet adipisc elit seddoeiu tem incidid, utlaboree : 9. …"
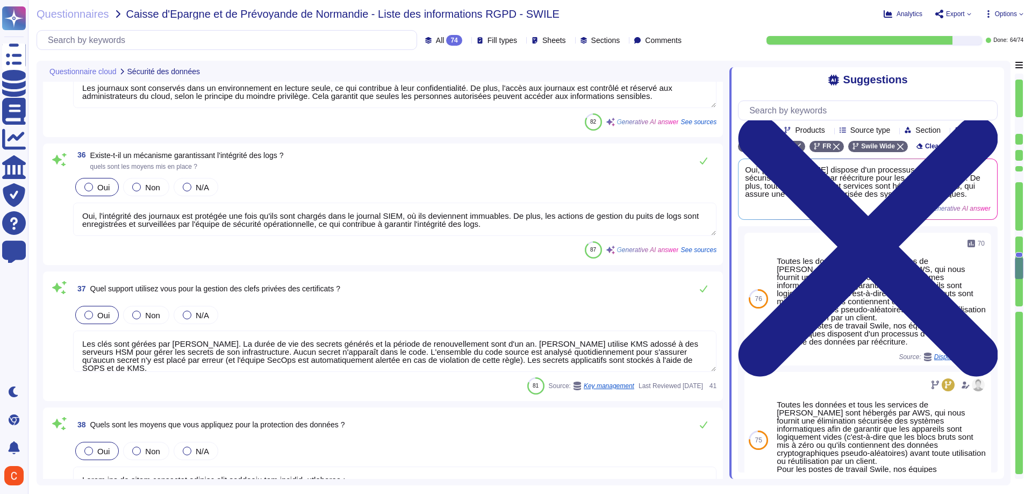
scroll to position [4837, 0]
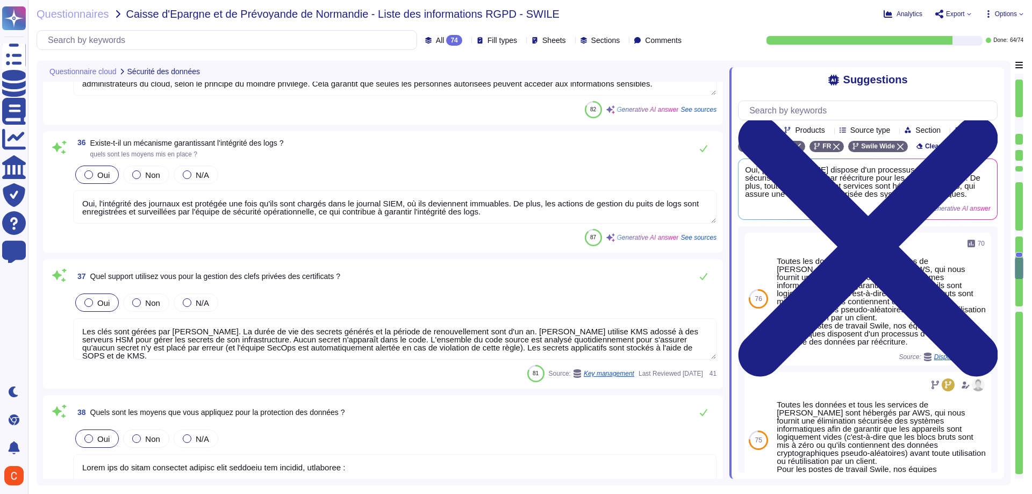
type textarea "Nous procédons à des tests uniquement sur des données générées et nous fourniss…"
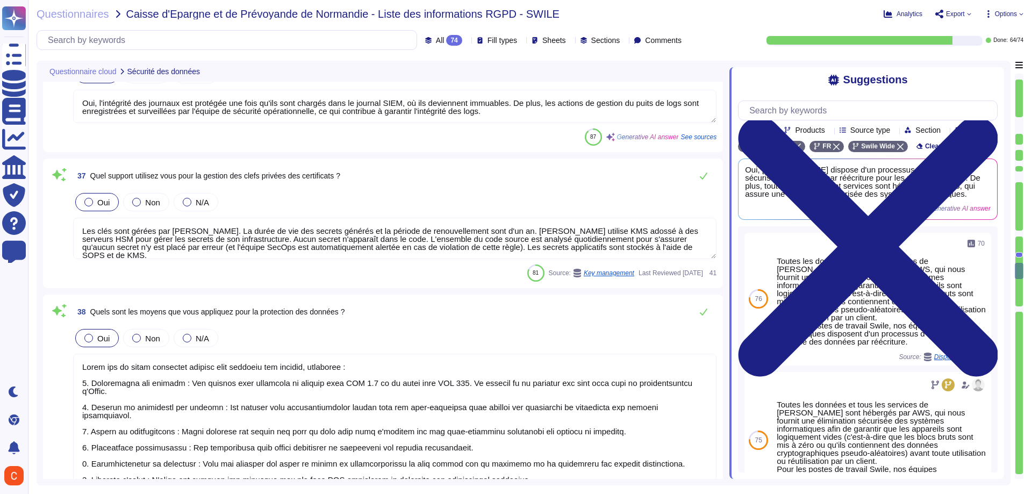
scroll to position [4945, 0]
type textarea "Les données sont chiffrées en transit dans TLS 1.3 et au repos à l'aide de la n…"
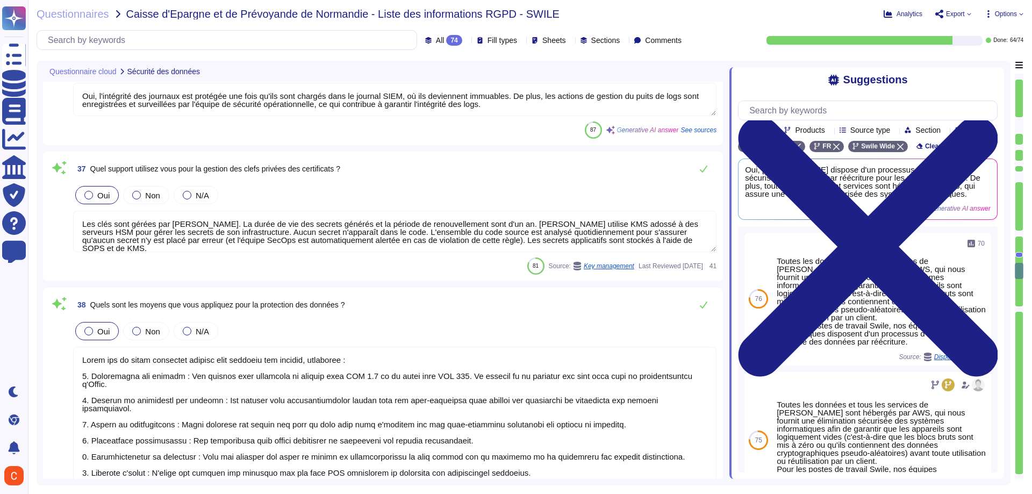
scroll to position [1, 0]
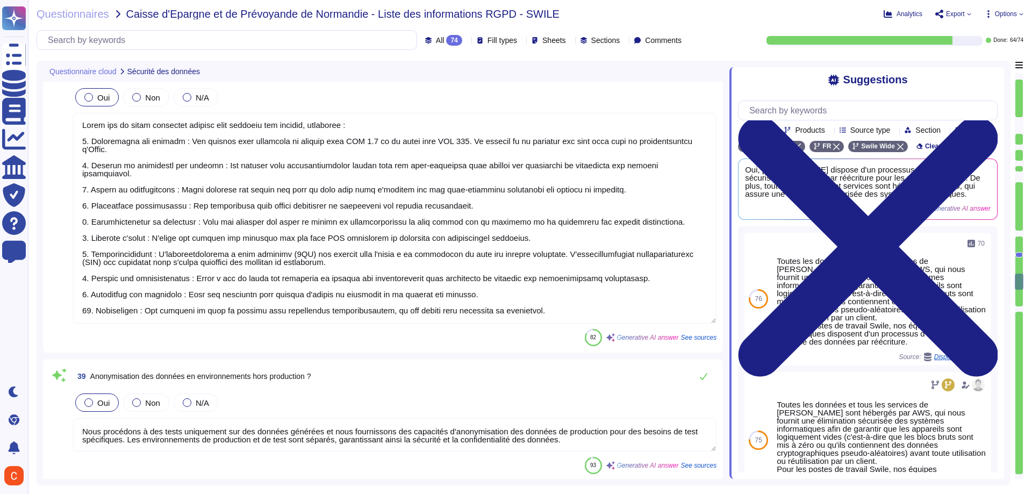
type textarea "Oui, nous assurons le cloisonnement logique des données clients. Les données so…"
type textarea "Nous assurons le cloisonnement logique des données clients grâce à des mécanism…"
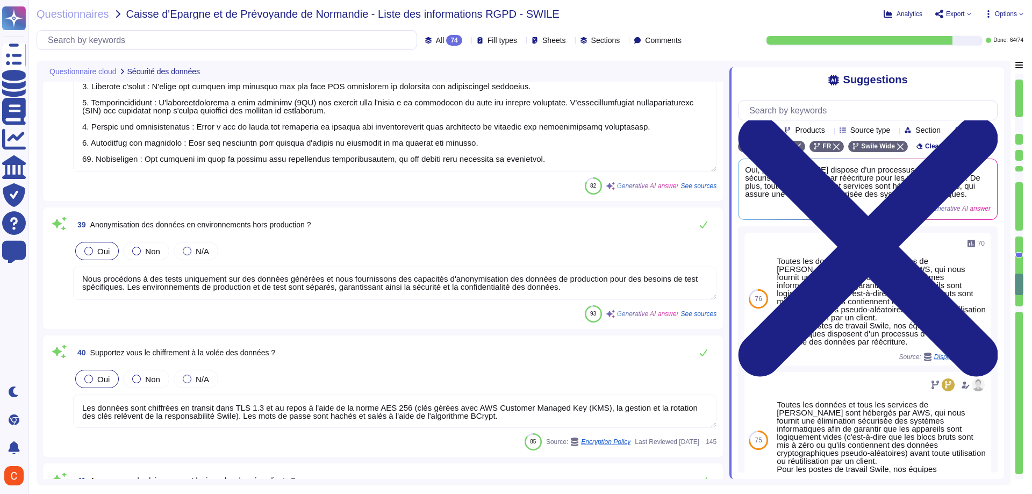
type textarea "Les serveurs de base de données se répliquent en temps quasi réel et sont sauve…"
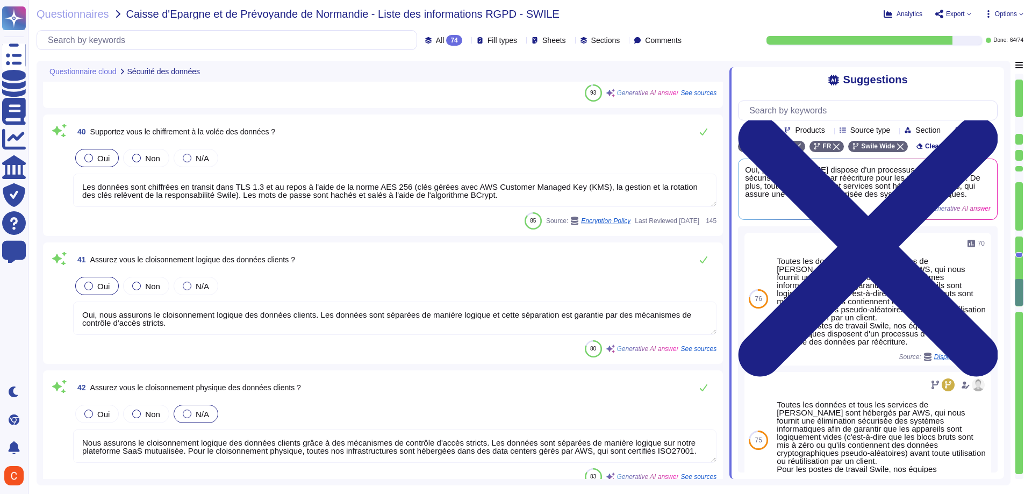
type textarea "Non, il n'est pas possible de supprimer les sauvegardes ou archivages à la dema…"
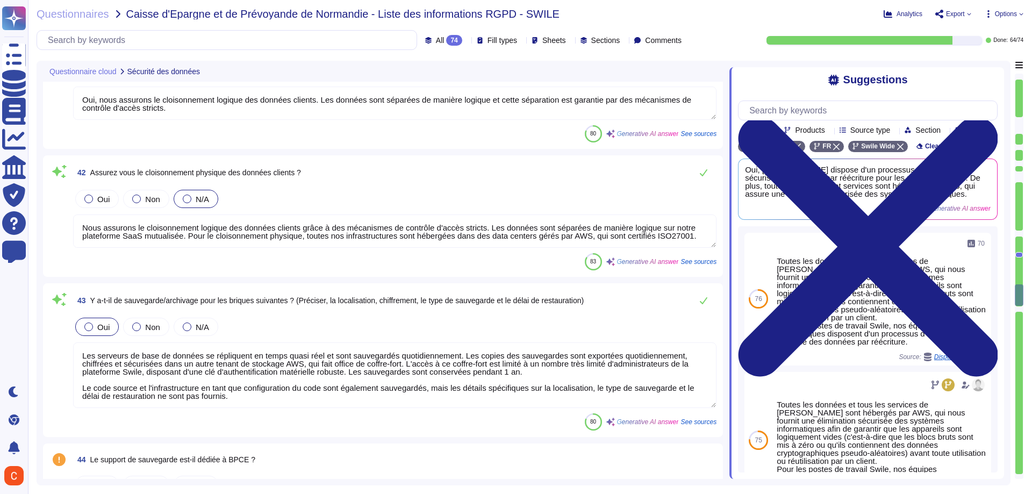
scroll to position [5966, 0]
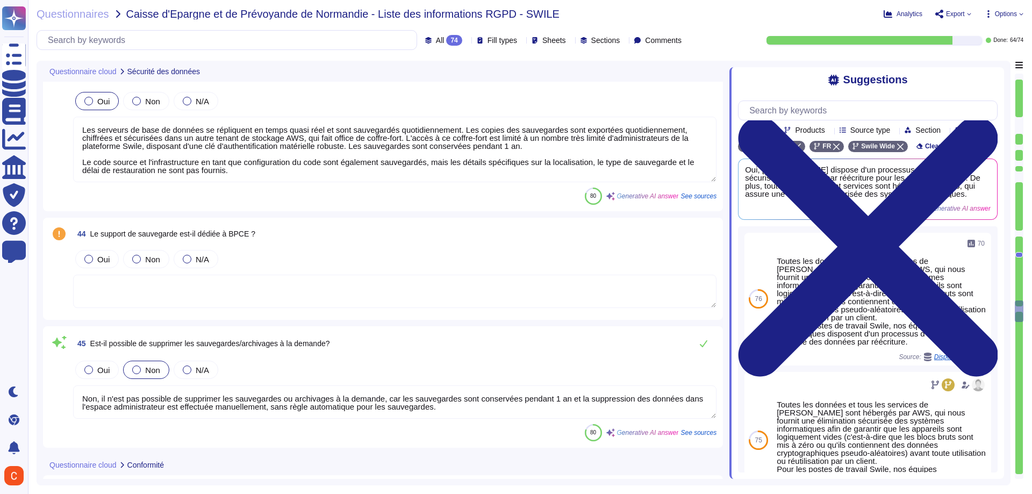
type textarea "Oui, [PERSON_NAME] fait appel à plusieurs sous-traitants pour fournir ses servi…"
drag, startPoint x: 1021, startPoint y: 310, endPoint x: 1029, endPoint y: 503, distance: 192.6
click at [1029, 493] on html "Questionnaires Knowledge Base Documents Analytics CAIQ / SIG Trust Center Help …" at bounding box center [516, 247] width 1032 height 494
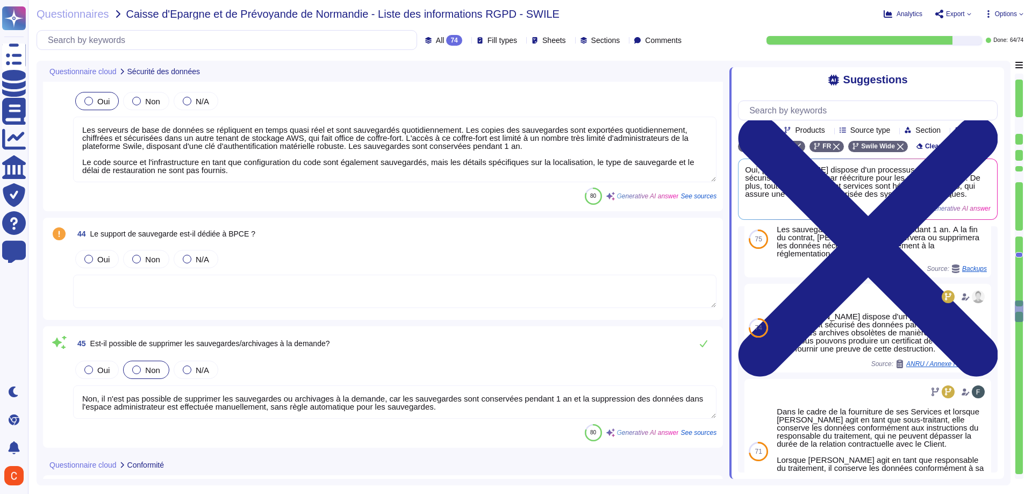
scroll to position [1, 0]
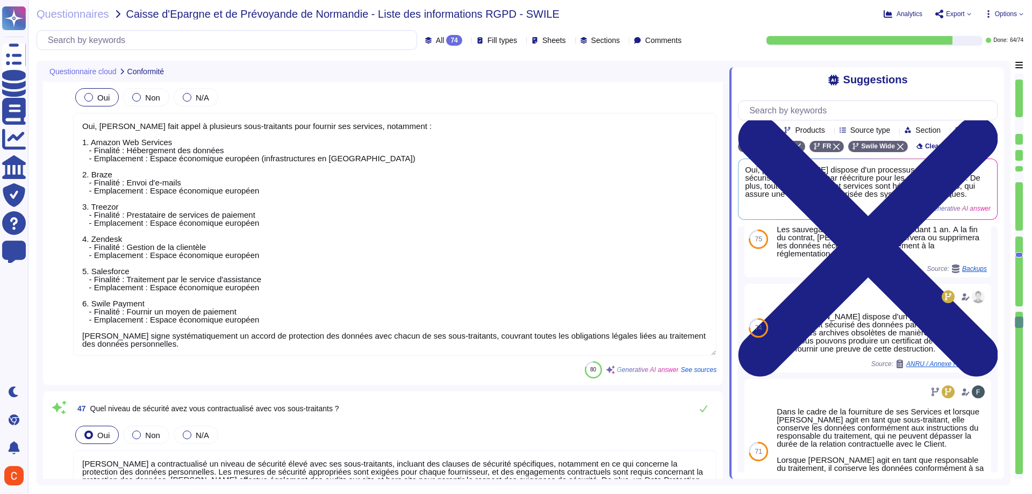
type textarea "[PERSON_NAME] a contractualisé un niveau de sécurité élevé avec ses sous-traita…"
type textarea "Oui, [PERSON_NAME] dispose d'une politique de sécurité de l'information qui inc…"
type textarea "Toute l'infrastructure Swile est hébergée sur AWS datacenters en [GEOGRAPHIC_DA…"
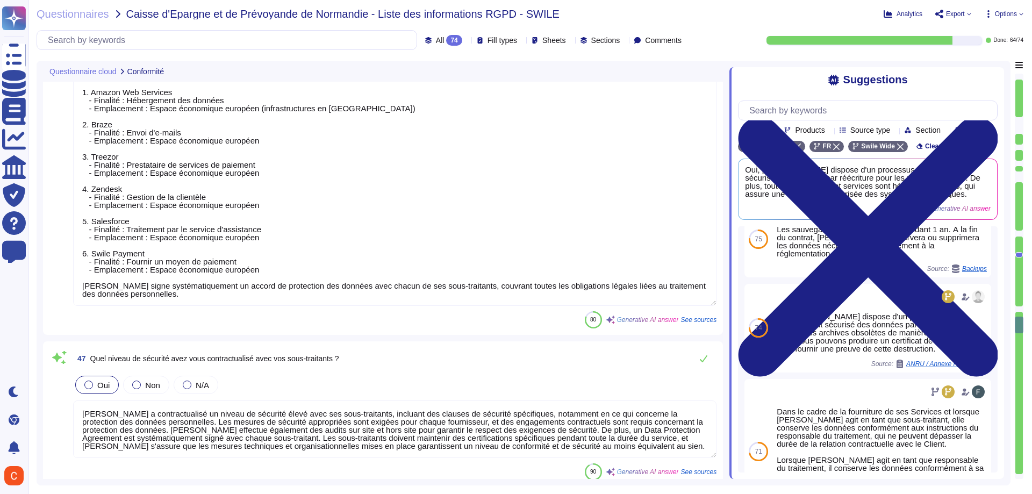
type textarea "[PERSON_NAME] et j’ai un avec un candidat à ce poste."
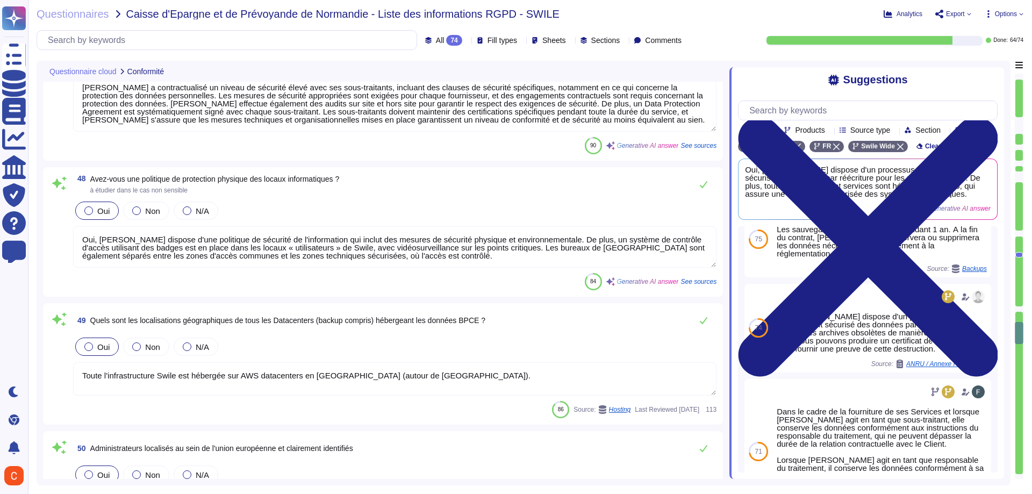
type textarea "Oui, [PERSON_NAME] accepte la réalisation d'audits à la demande du Client, y co…"
type textarea "Les résultats d'audit peuvent être fournis à la demande du client. [PERSON_NAME…"
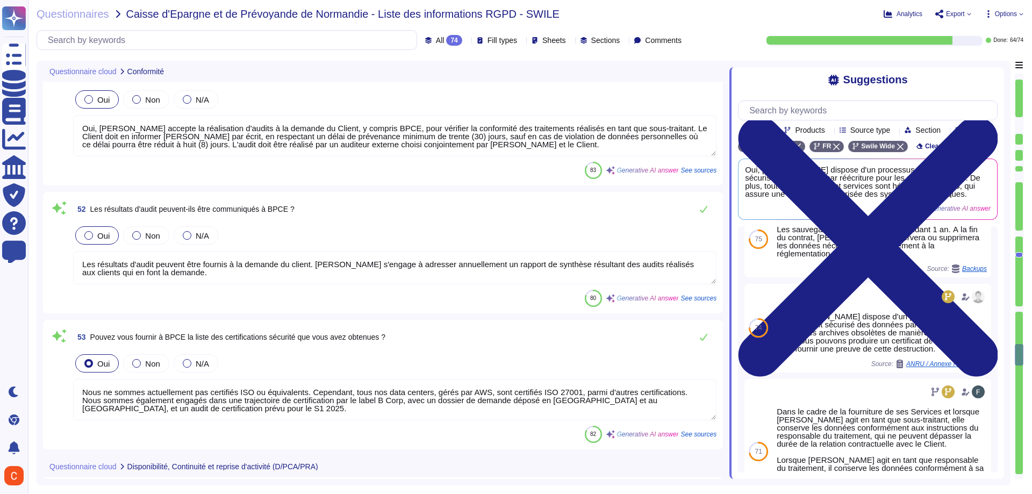
type textarea "Nous ne sommes actuellement pas certifiés ISO ou équivalents. Cependant, tous n…"
type textarea "Oui, [PERSON_NAME] a mis en œuvre un plan de continuité des activités, basé sur…"
type textarea "[PERSON_NAME] Sustainable Business Manager [EMAIL_ADDRESS][DOMAIN_NAME]"
type textarea "Oui, le plan de continuité des activités (PCA) est testé annuellement."
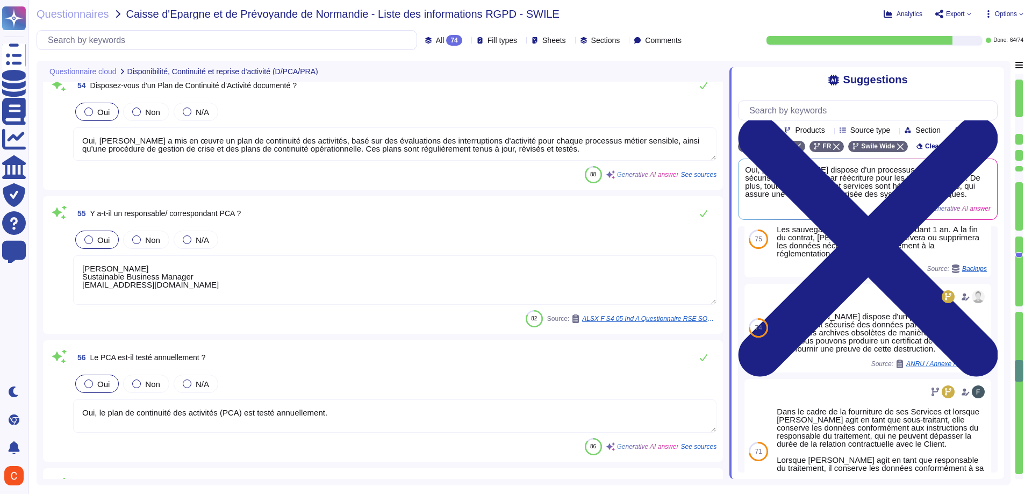
type textarea "La documentation PCA est mise à jour si nécessaire pour traiter des évolutions …"
type textarea "Lorem i dol si ametc adi elitseddo ei tempori utl etdoloremagnaa enimadminimv q…"
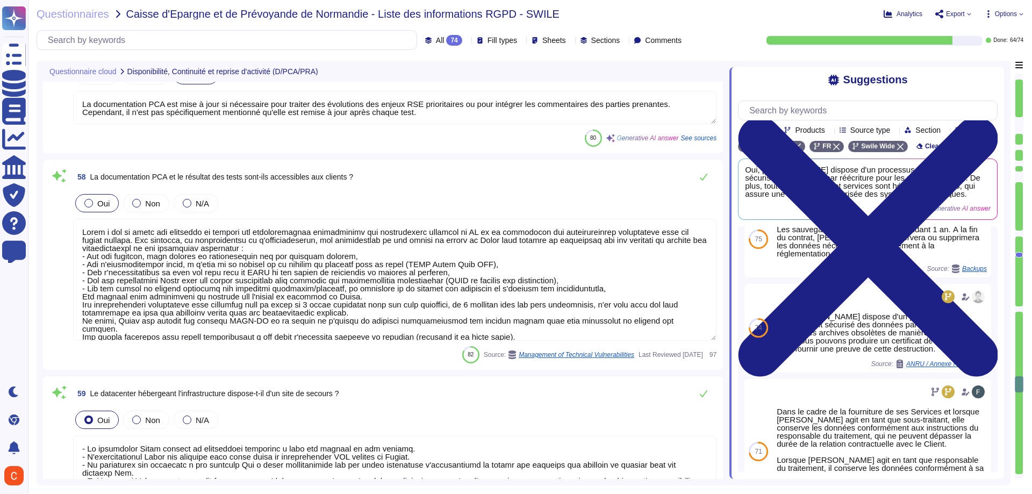
type textarea "- Lo ipsumdolor Sitam consect ad elitseddoei temporinc u labo etd magnaal en ad…"
type textarea "Le RTO défini par [PERSON_NAME] est inférieur à 72 heures."
type textarea "Le RPO défini par [PERSON_NAME] est inférieur à 24 heures, ce qui signifie que …"
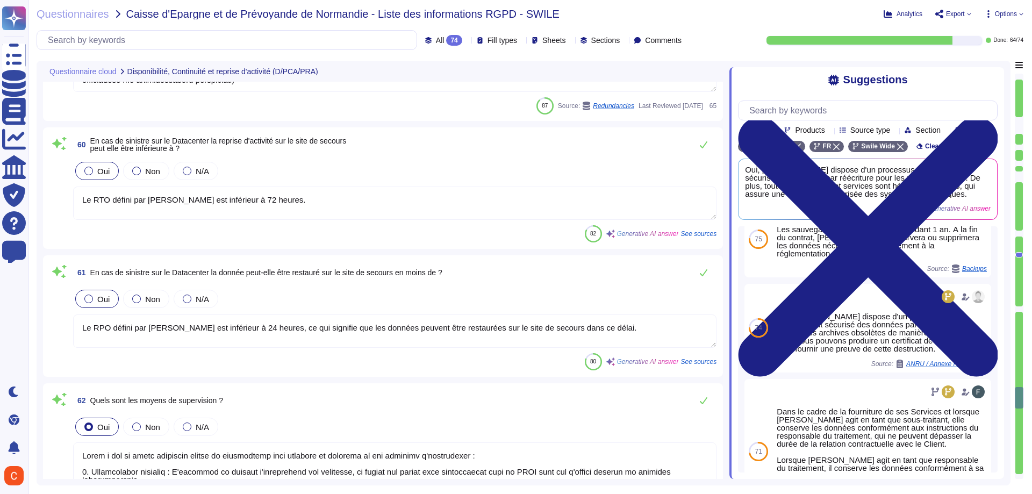
type textarea "Lorem i dol si ametc adipiscin elitse do eiusmodtemp inci utlabore et dolorema …"
type textarea "[PERSON_NAME] s'engage à signaler tout incident dans les 24 heures suivant sa p…"
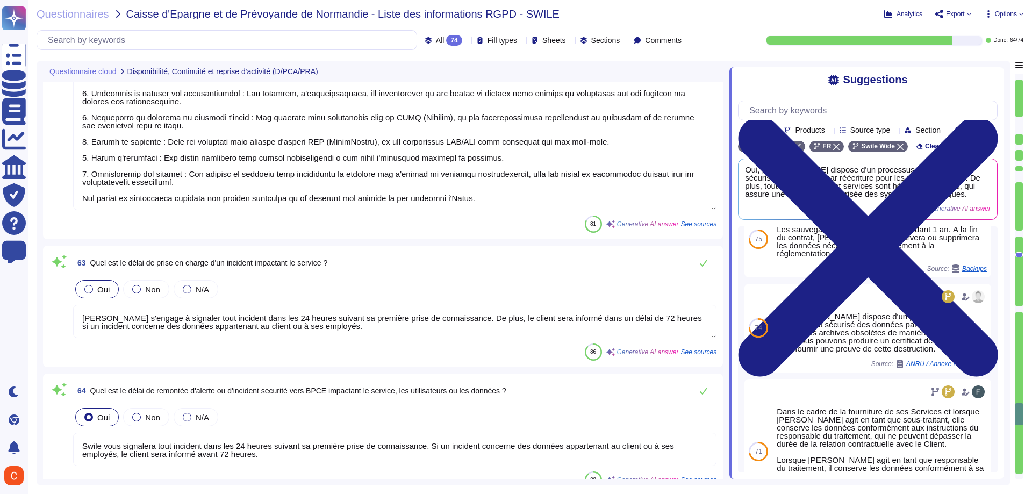
type textarea "Swile vous signalera tout incident dans les 24 heures suivant sa première prise…"
type textarea "[PERSON_NAME] s'engage à respecter les niveaux SLA suivants : - 99,5 % pour l'e…"
type textarea "Oui, [PERSON_NAME] s'engage, à l'échéance du contrat, à détruire les données pe…"
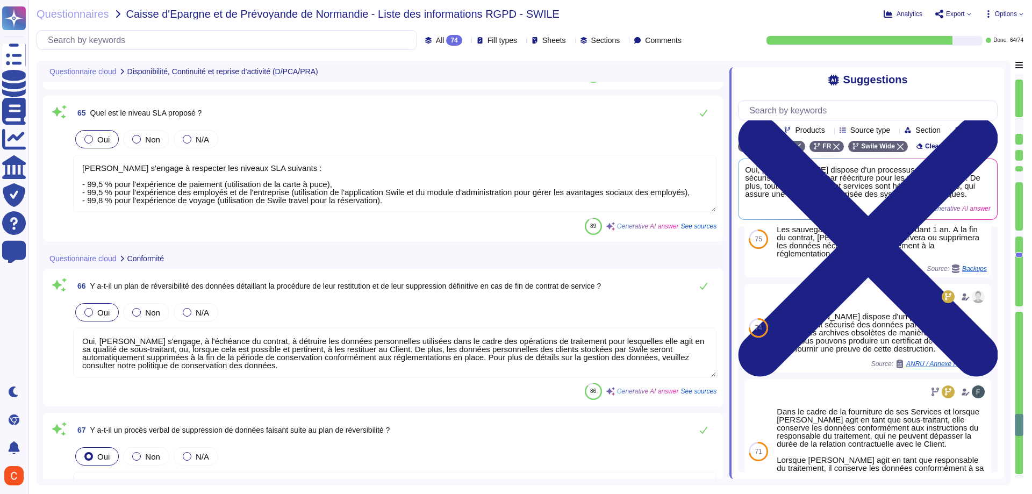
type textarea "[PERSON_NAME] s'engage à fournir un certificat de destruction des données perso…"
type textarea "Lorem ips dolorsitamet consecte a el seddoeiusm tem incidid utlaboreetdo ma ali…"
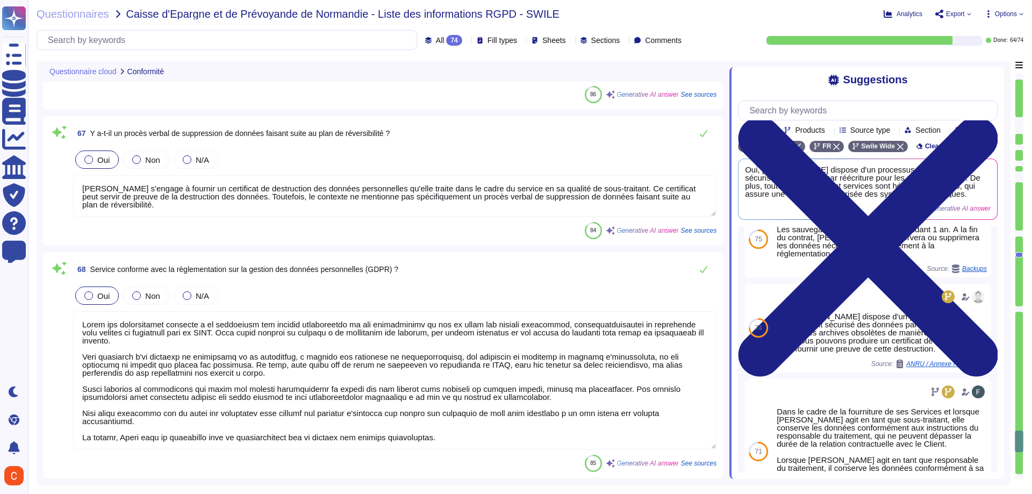
type textarea "Oui, [PERSON_NAME] a désigné un DPO, [PERSON_NAME], qui est en mesure de répond…"
type textarea "Nous ne traitons jamais le numéro complet de la carte Swile, car Swile n'est pa…"
type textarea "Swile propose une plateforme SaaS mutualisée à ses clients, les données sont sé…"
type textarea "Le dossier de réponse et chaque livrable devra être décrit de manière détaillée."
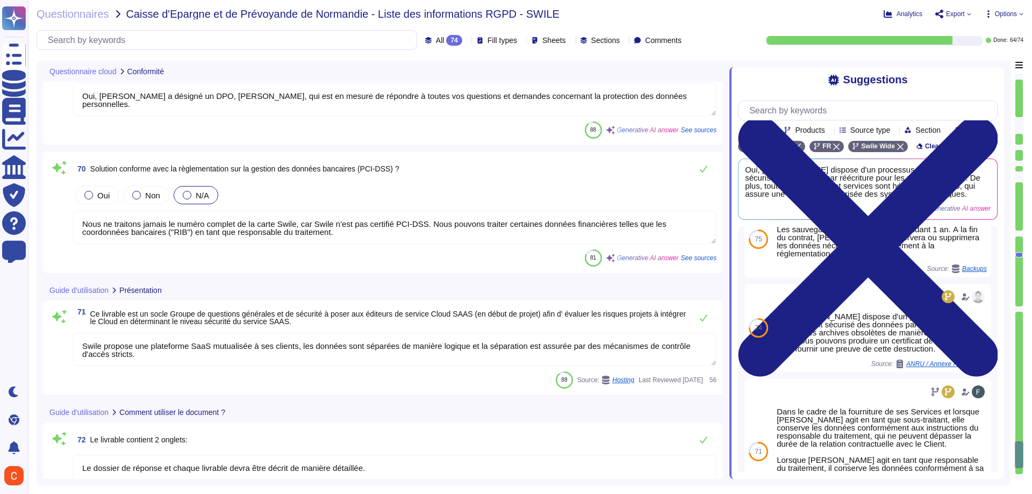
type textarea "[PERSON_NAME] dispose d'une politique de gestion des risques dans sa politique …"
type textarea "Le présent document a vocation à permettre au candidat de préciser tous les ren…"
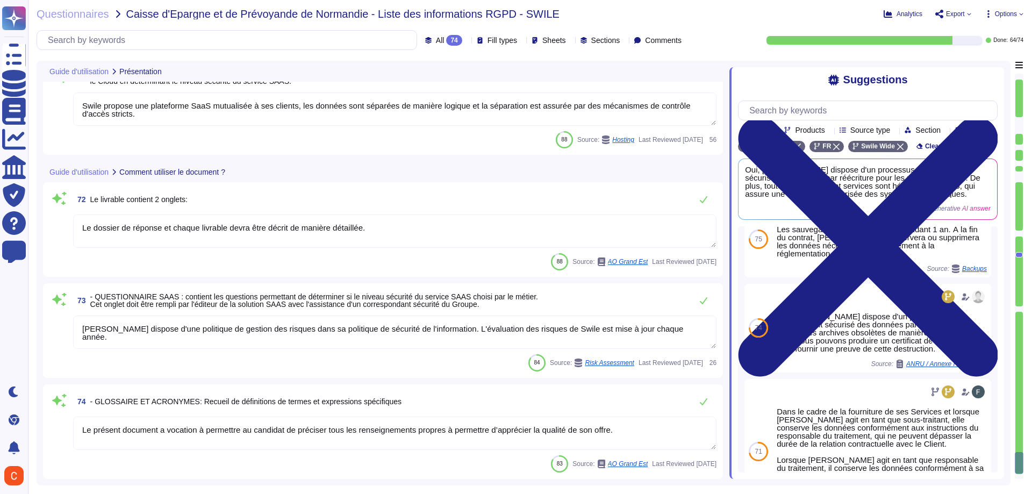
scroll to position [10075, 0]
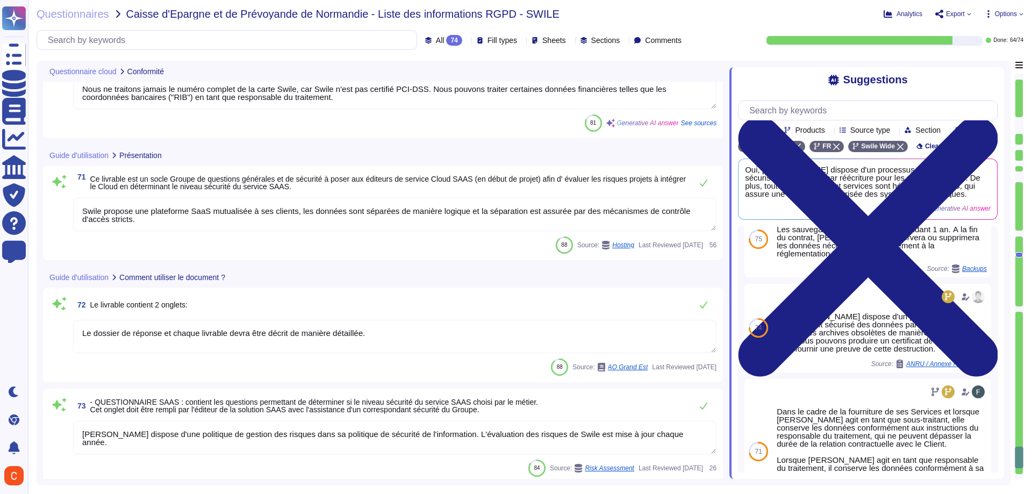
type textarea "Lorem ips dolorsitamet consecte a el seddoeiusm tem incidid utlaboreetdo ma ali…"
type textarea "Oui, [PERSON_NAME] a désigné un DPO, [PERSON_NAME], qui est en mesure de répond…"
type textarea "Nous ne traitons jamais le numéro complet de la carte Swile, car Swile n'est pa…"
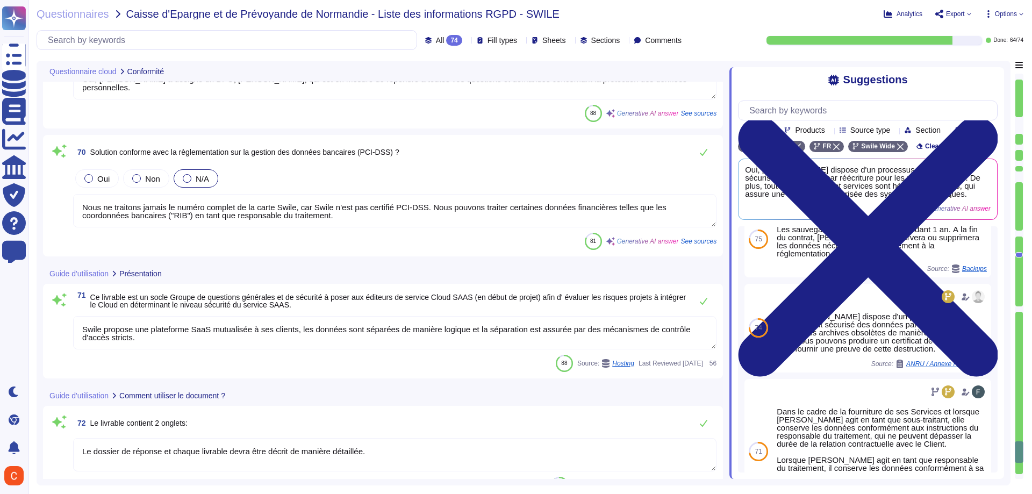
scroll to position [9914, 0]
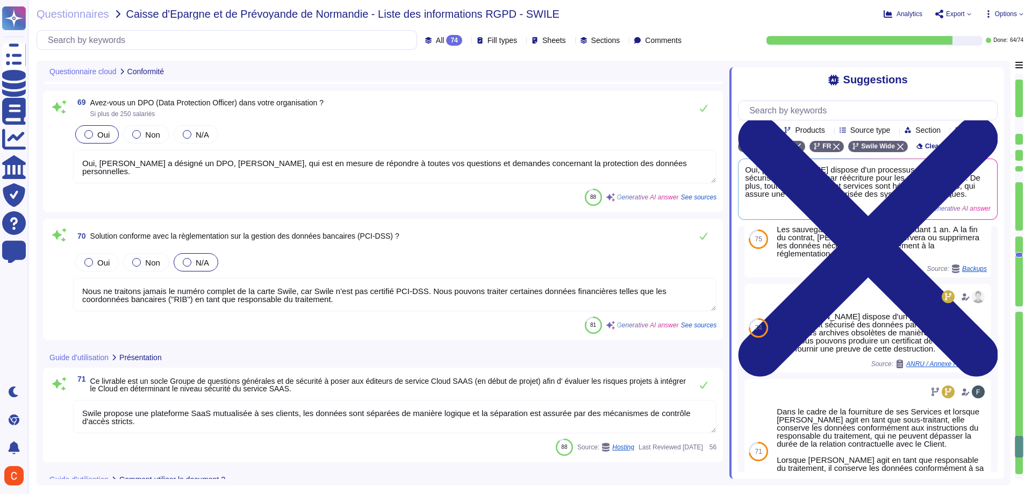
type textarea "[PERSON_NAME] s'engage à fournir un certificat de destruction des données perso…"
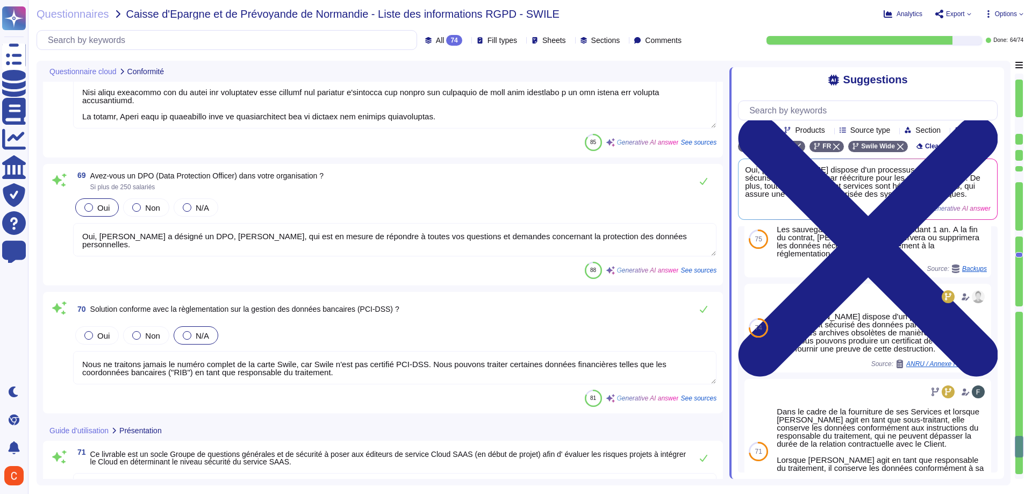
scroll to position [9753, 0]
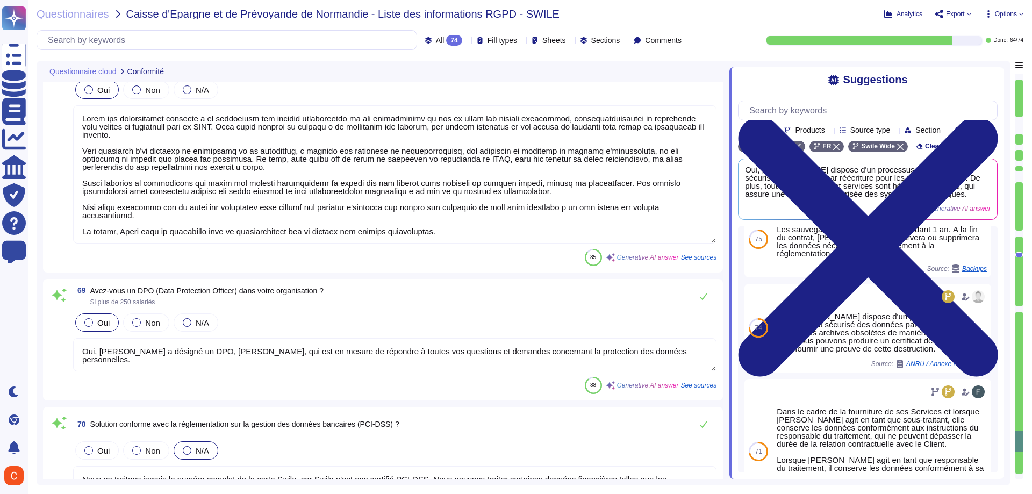
type textarea "Oui, [PERSON_NAME] s'engage, à l'échéance du contrat, à détruire les données pe…"
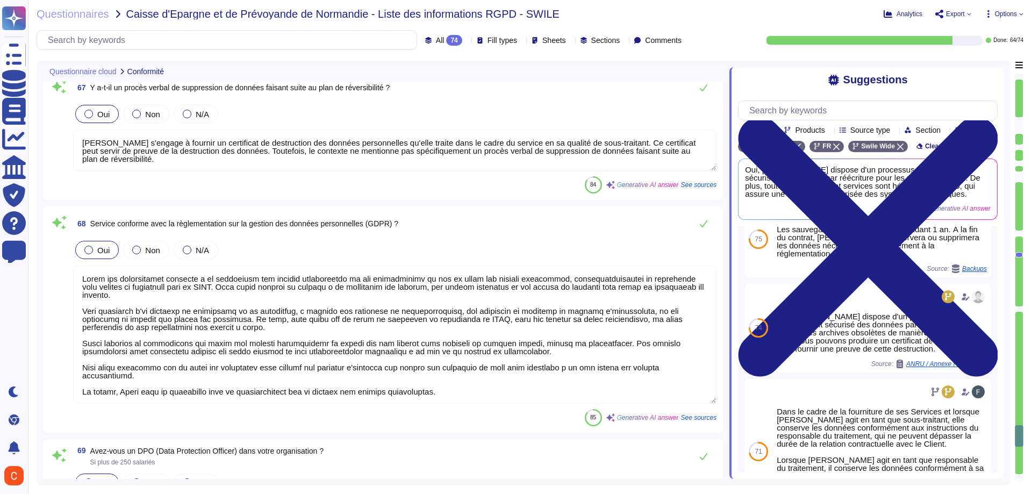
scroll to position [1, 0]
drag, startPoint x: 311, startPoint y: 316, endPoint x: 488, endPoint y: 400, distance: 195.9
click at [488, 400] on textarea at bounding box center [394, 335] width 643 height 138
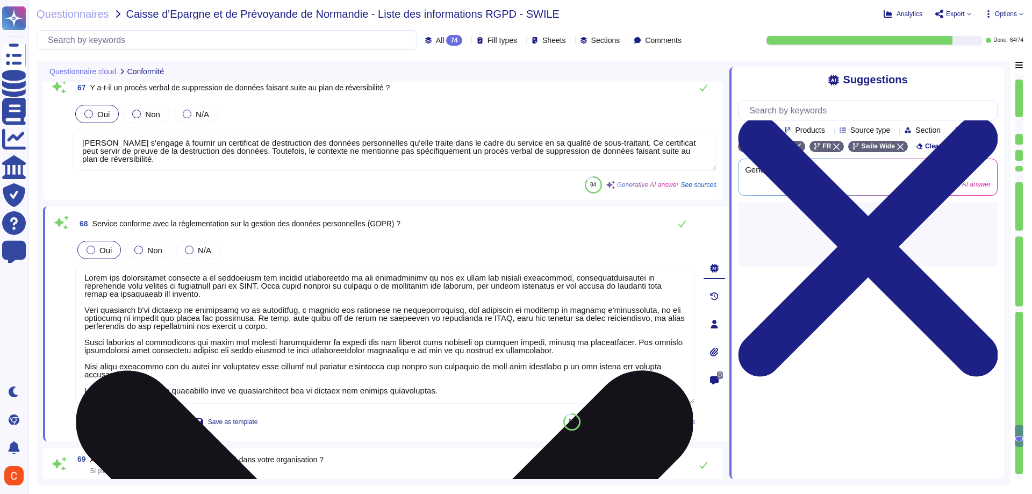
scroll to position [0, 0]
click at [489, 399] on textarea at bounding box center [385, 335] width 620 height 138
click at [474, 381] on textarea at bounding box center [385, 335] width 620 height 138
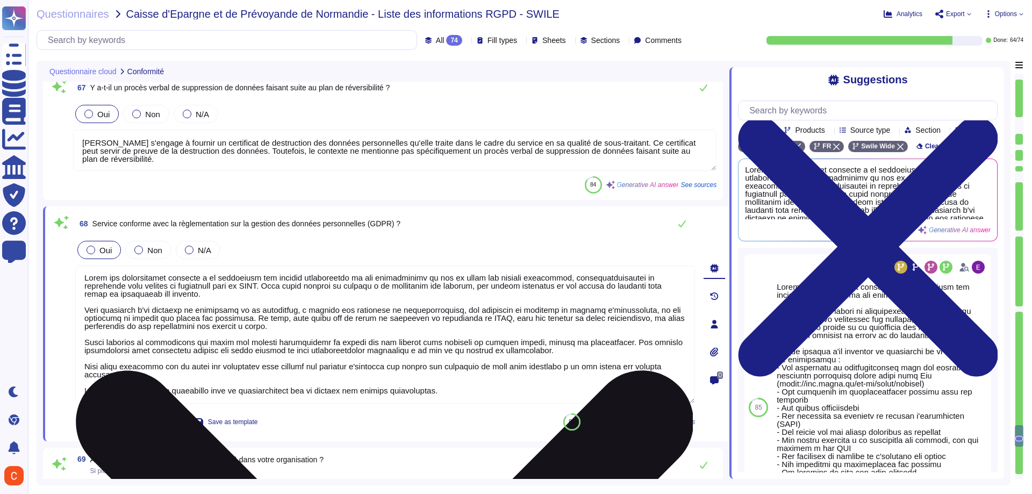
click at [468, 390] on textarea at bounding box center [385, 335] width 620 height 138
click at [434, 348] on textarea at bounding box center [385, 335] width 620 height 138
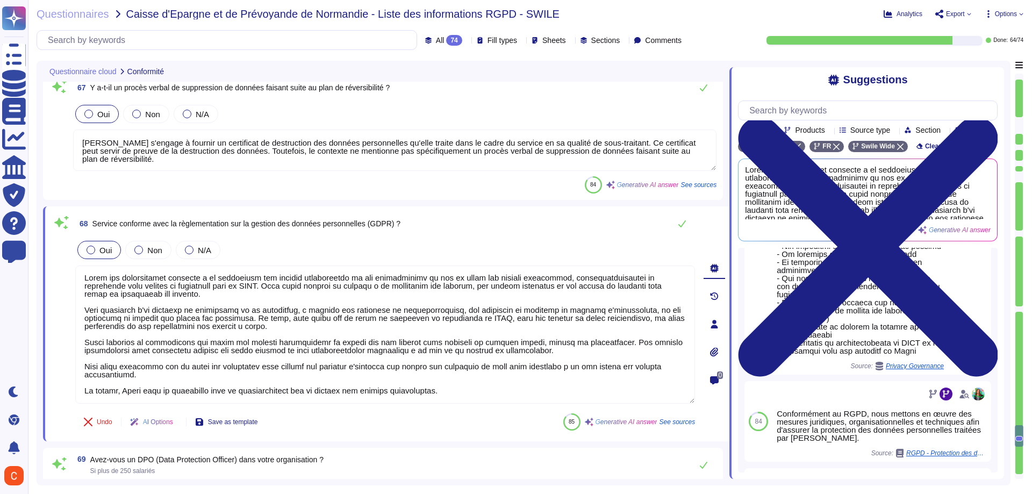
scroll to position [269, 0]
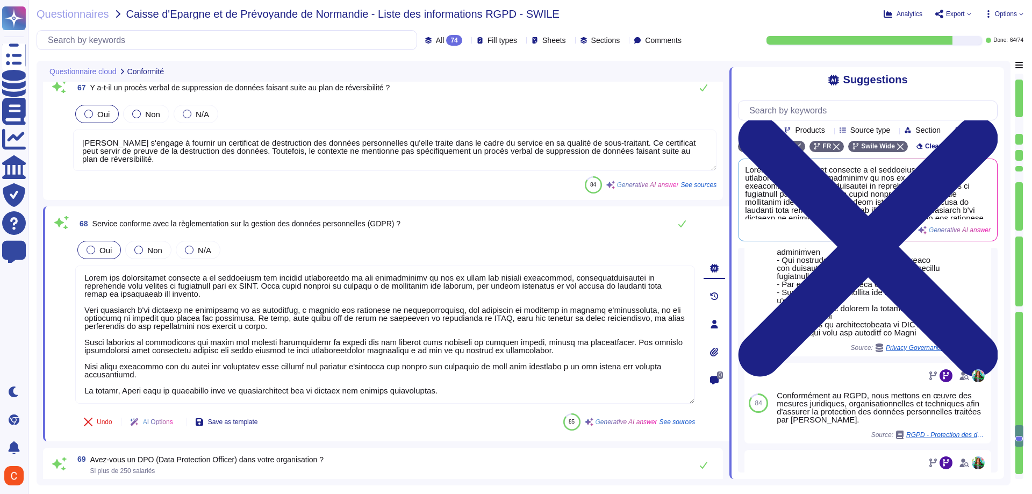
click at [835, 328] on div at bounding box center [860, 175] width 167 height 322
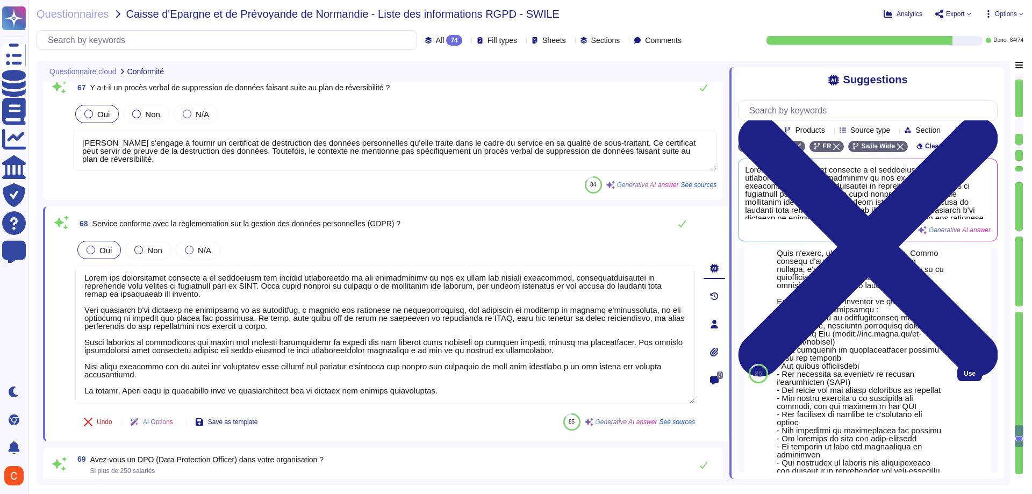
scroll to position [54, 0]
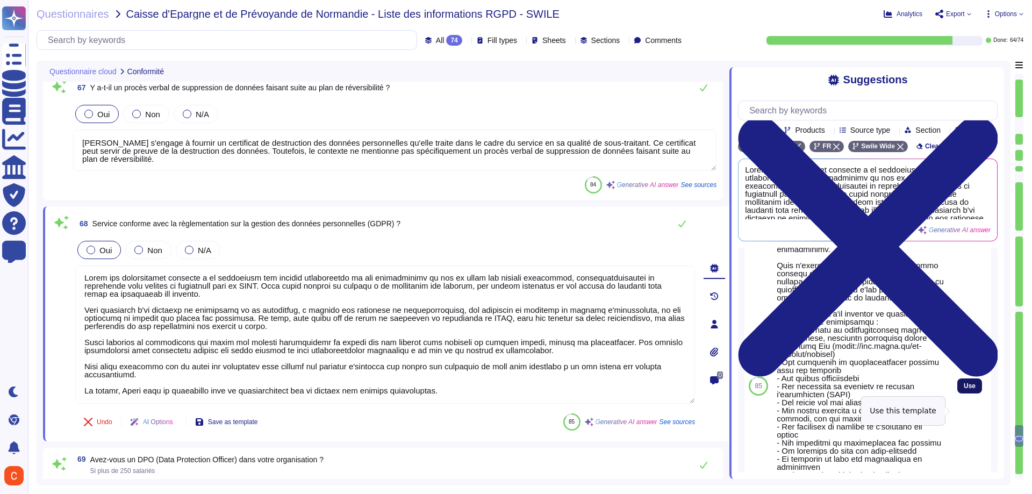
click at [964, 389] on span "Use" at bounding box center [970, 386] width 12 height 6
type textarea "Lorem ips dolorsitamet consecte a el seddoeiusm tem incidid utlaboreetdo ma ali…"
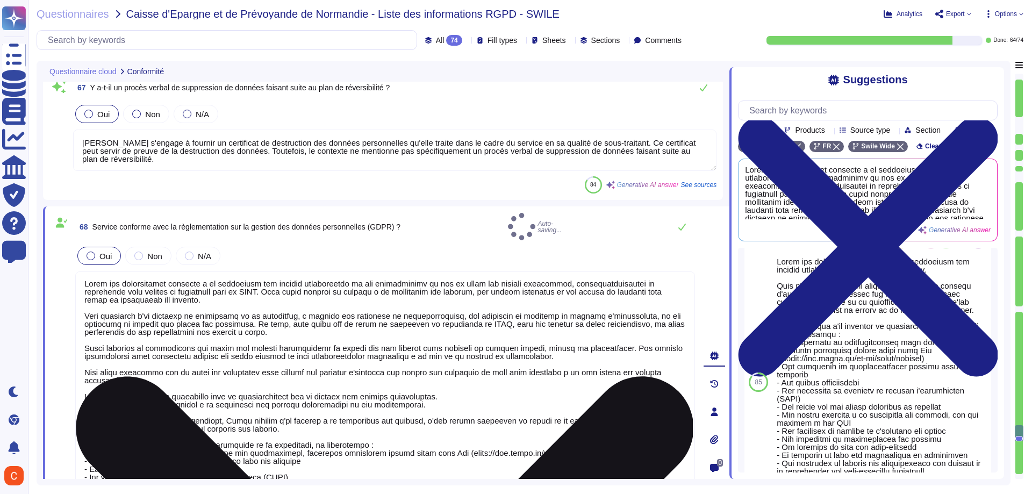
scroll to position [13, 0]
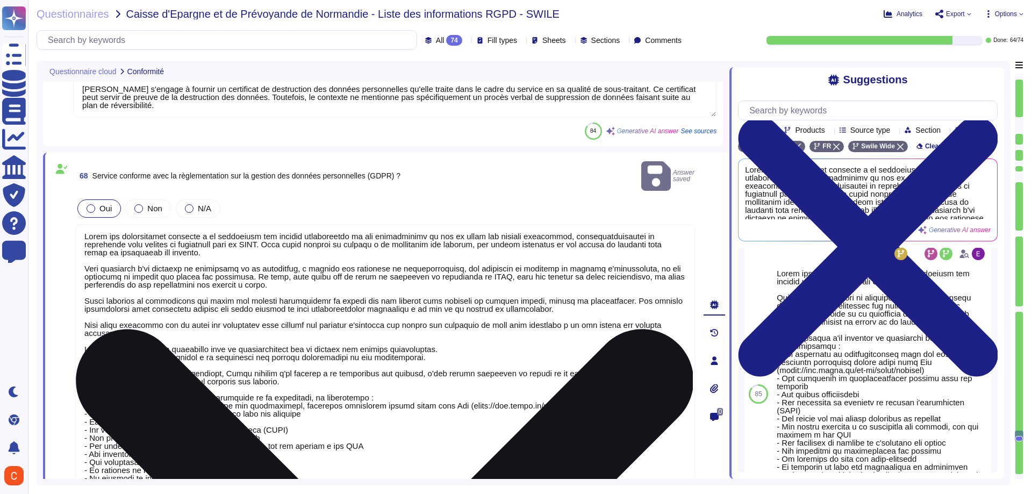
type textarea "Nous ne traitons jamais le numéro complet de la carte Swile, car Swile n'est pa…"
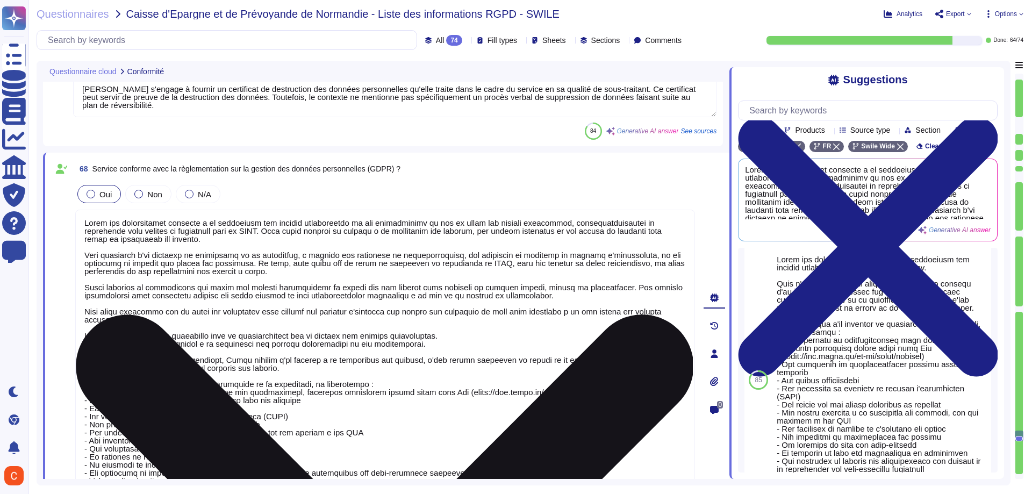
scroll to position [0, 0]
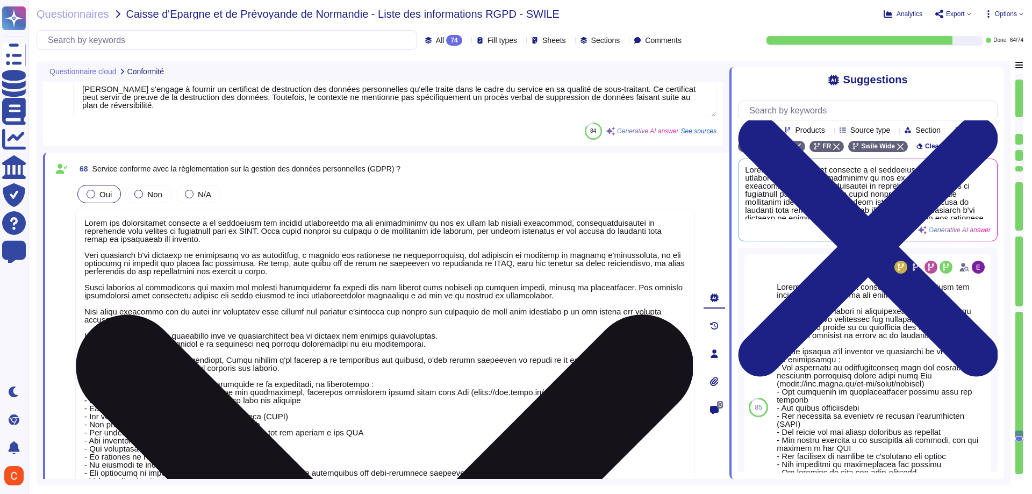
click at [224, 327] on textarea at bounding box center [385, 363] width 620 height 307
drag, startPoint x: 437, startPoint y: 345, endPoint x: 81, endPoint y: 249, distance: 369.1
click at [81, 249] on textarea at bounding box center [385, 363] width 620 height 307
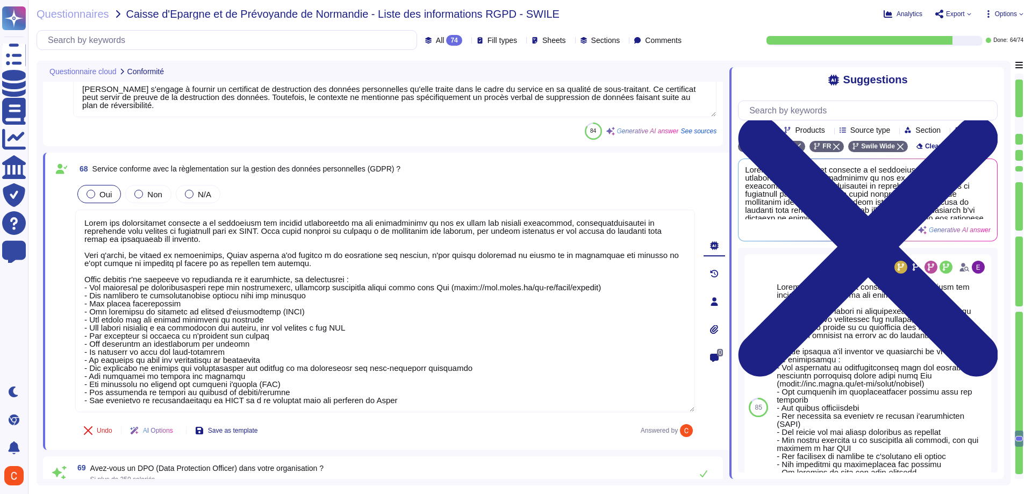
type textarea "Lorem ips dolorsitamet consecte a el seddoeiusm tem incidid utlaboreetdo ma ali…"
click at [270, 157] on div "68 Service conforme avec la règlementation sur la gestion des données personnel…" at bounding box center [386, 301] width 686 height 297
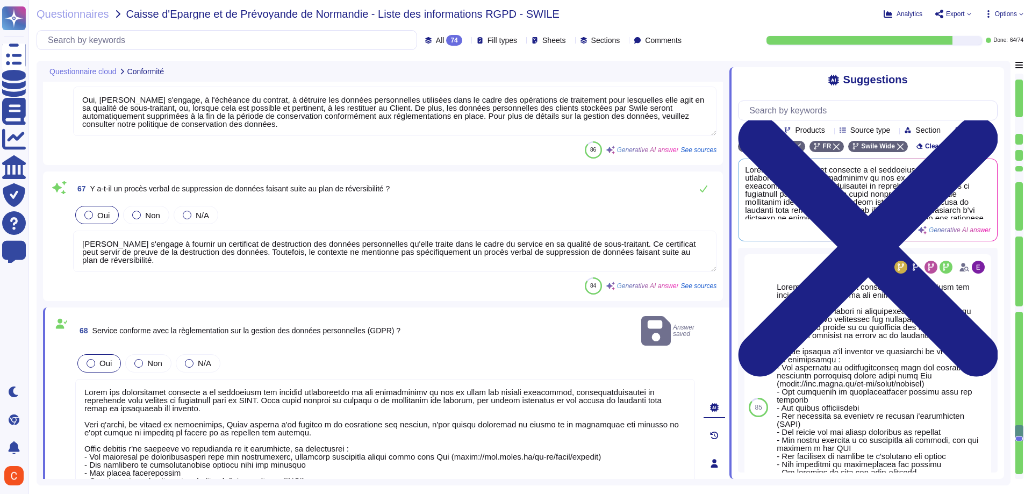
scroll to position [9430, 0]
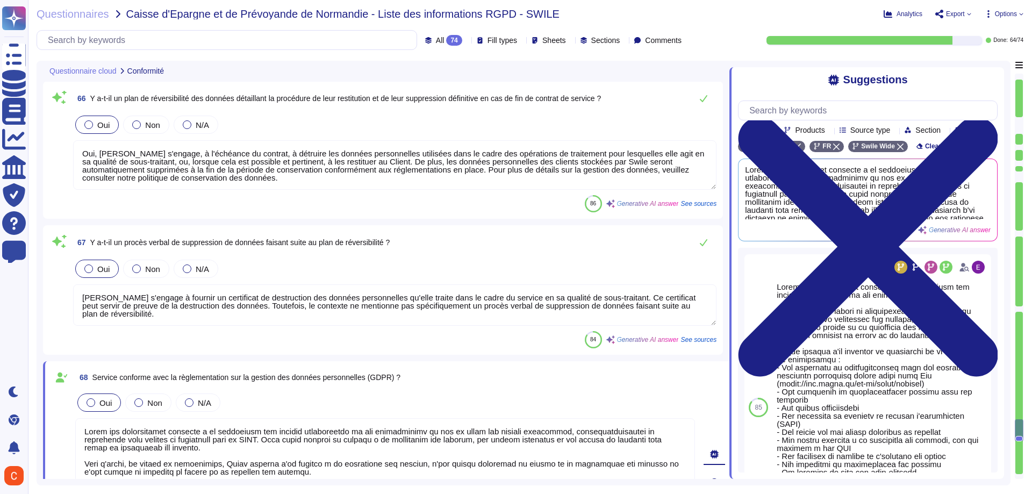
type textarea "Swile vous signalera tout incident dans les 24 heures suivant sa première prise…"
type textarea "[PERSON_NAME] s'engage à respecter les niveaux SLA suivants : - 99,5 % pour l'e…"
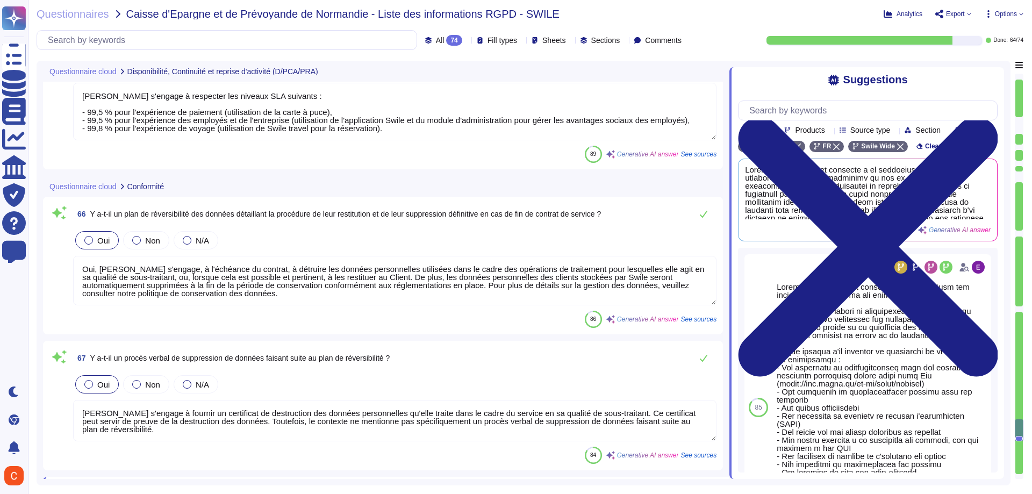
type textarea "[PERSON_NAME] s'engage à signaler tout incident dans les 24 heures suivant sa p…"
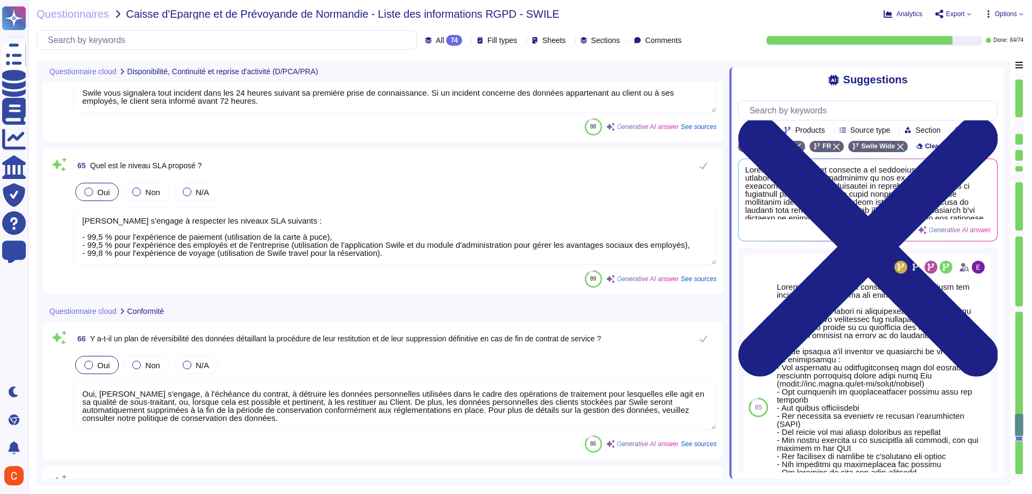
scroll to position [9161, 0]
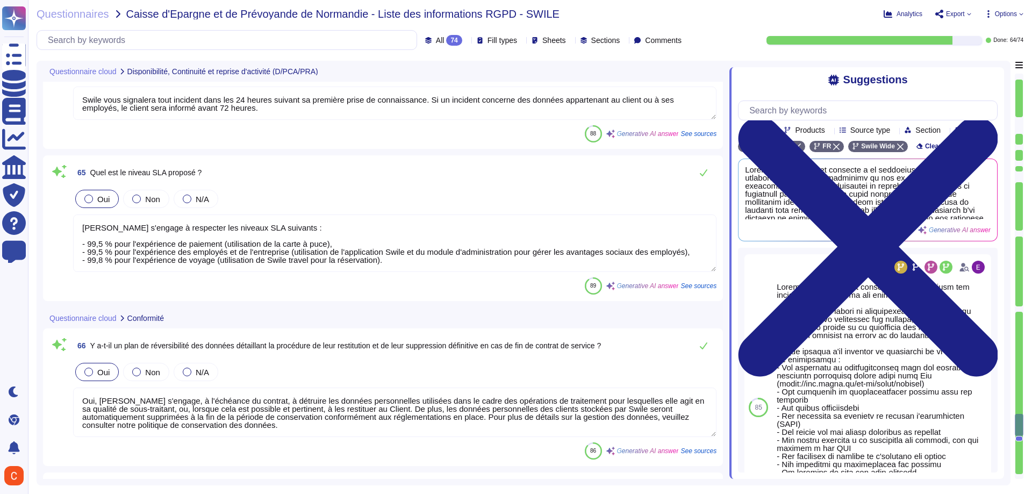
type textarea "Lorem i dol si ametc adipiscin elitse do eiusmodtemp inci utlabore et dolorema …"
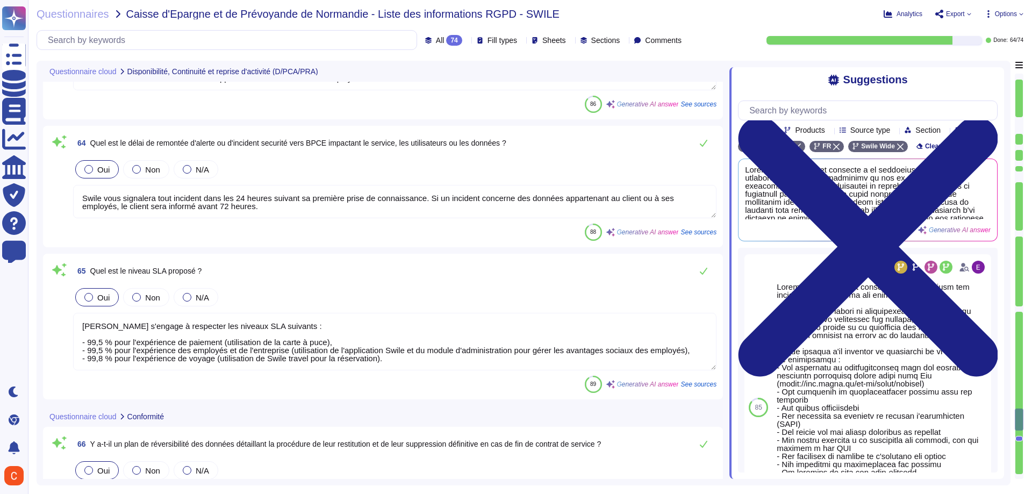
scroll to position [9054, 0]
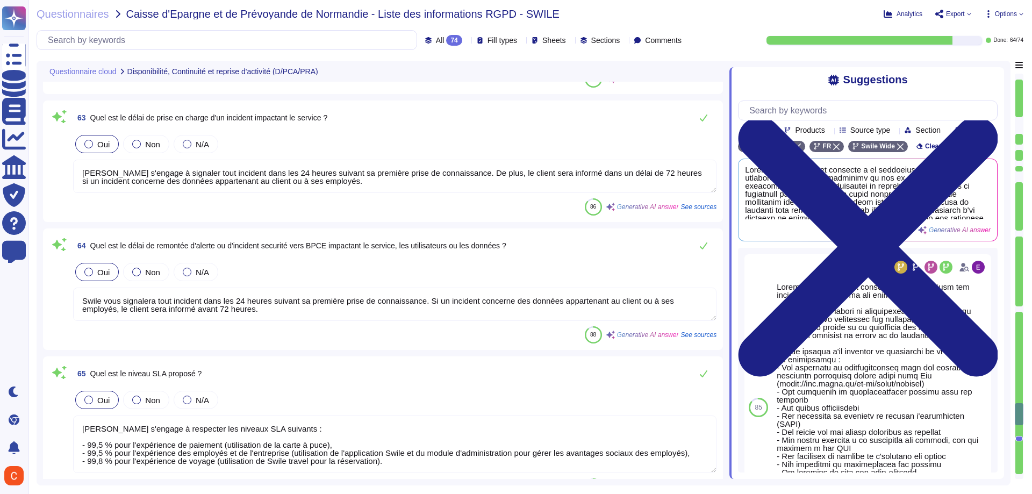
type textarea "Le RPO défini par [PERSON_NAME] est inférieur à 24 heures, ce qui signifie que …"
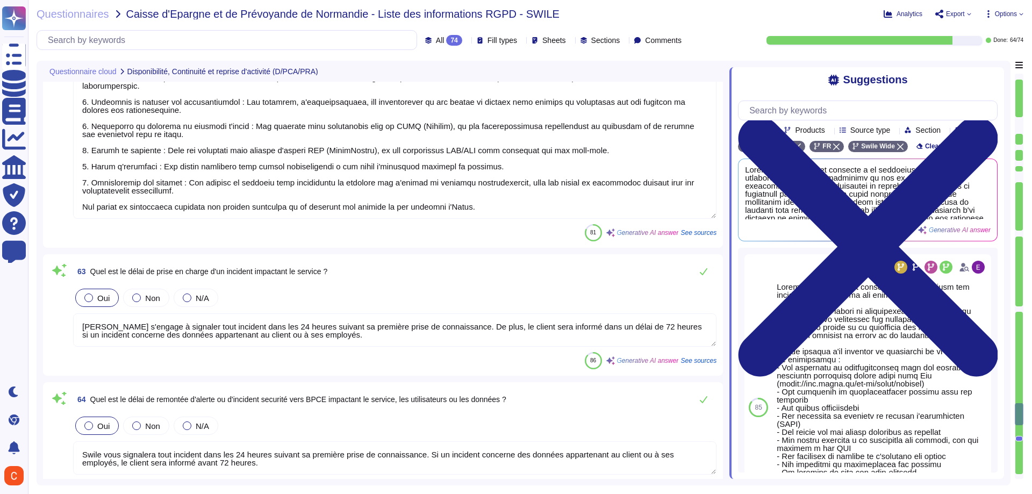
scroll to position [8785, 0]
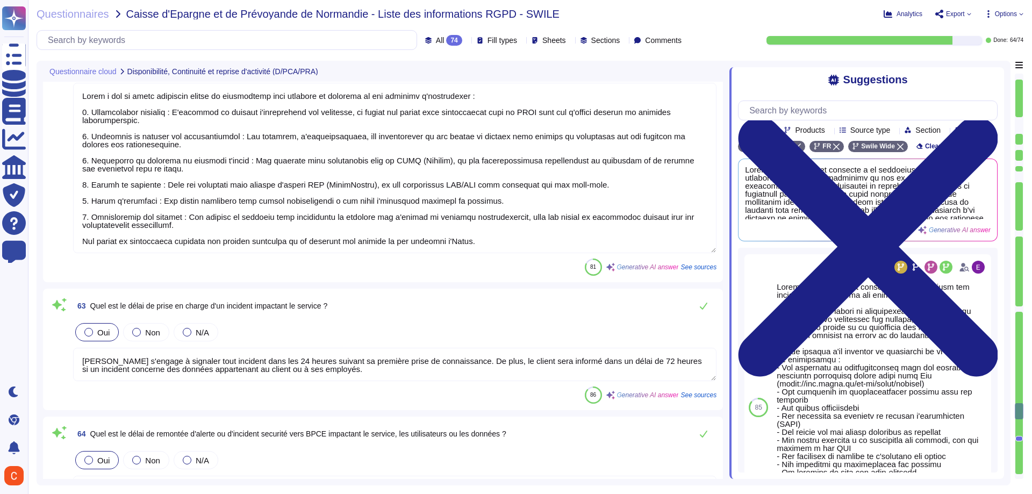
type textarea "Le RTO défini par [PERSON_NAME] est inférieur à 72 heures."
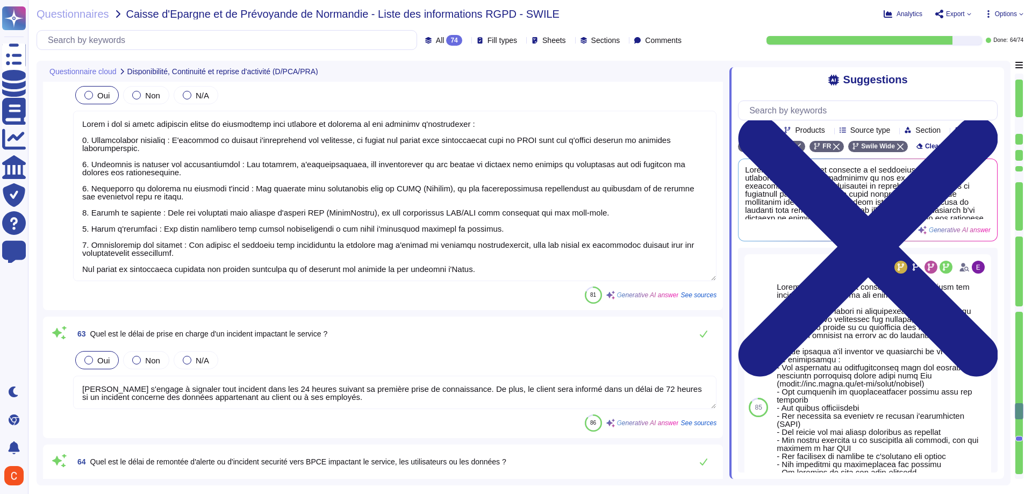
scroll to position [8731, 0]
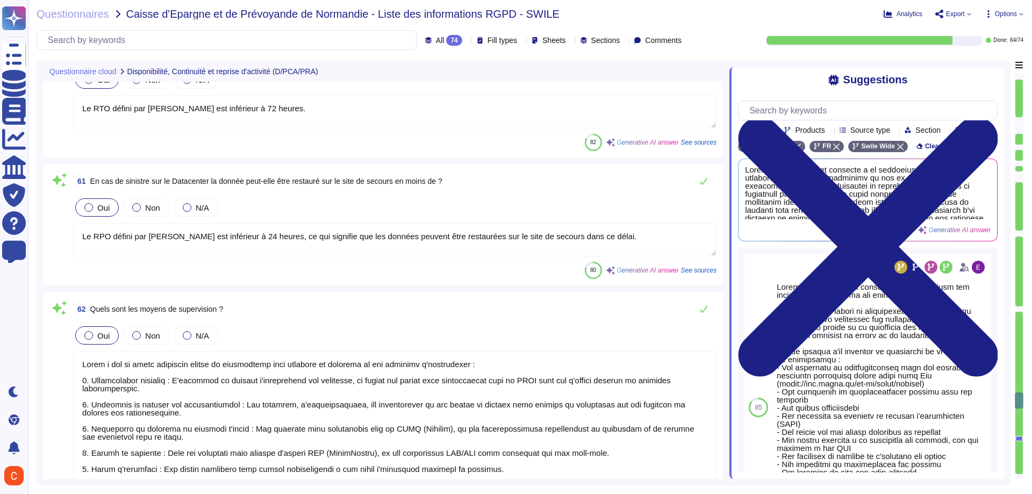
type textarea "- Lo ipsumdolor Sitam consect ad elitseddoei temporinc u labo etd magnaal en ad…"
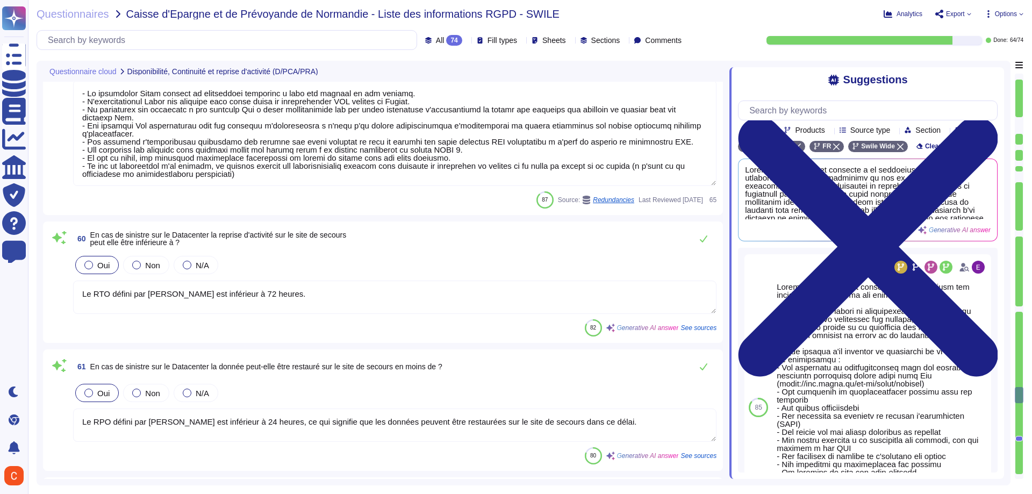
type textarea "Lorem i dol si ametc adi elitseddo ei tempori utl etdoloremagnaa enimadminimv q…"
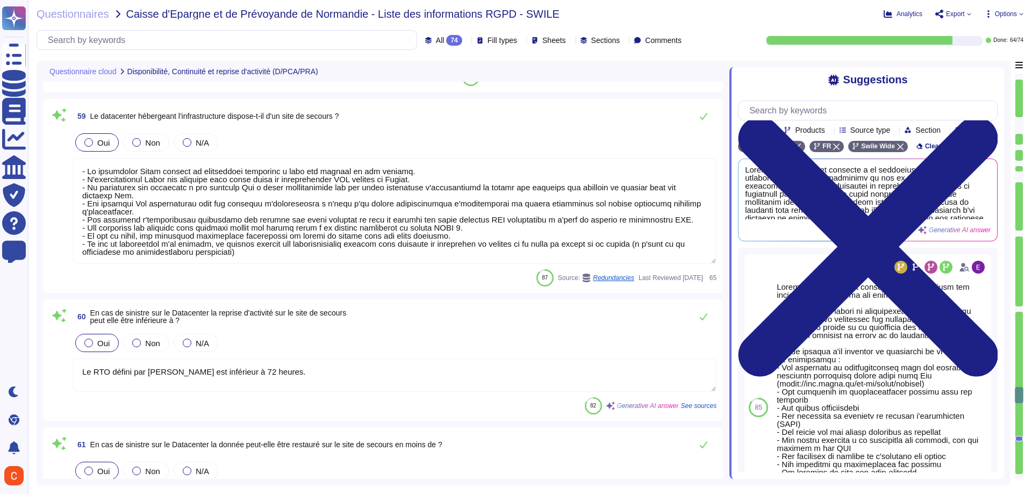
scroll to position [8248, 0]
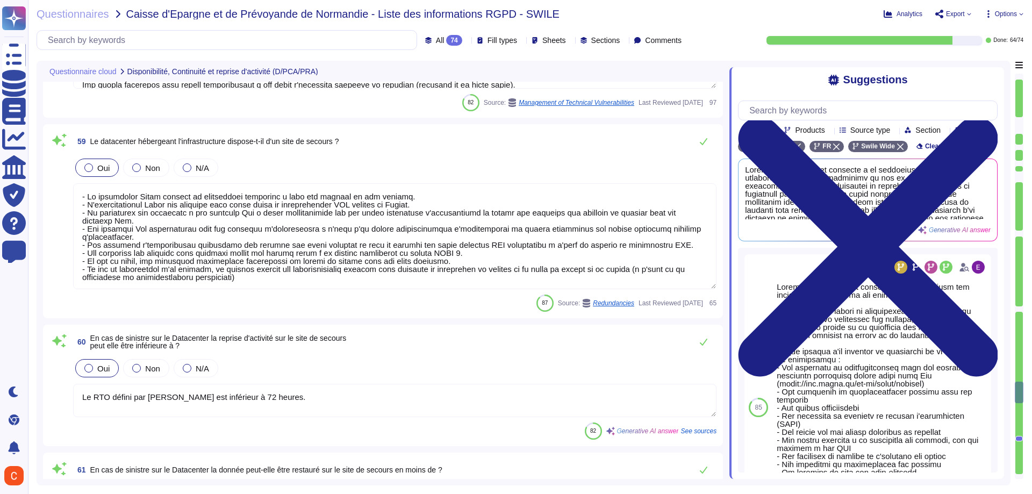
type textarea "La documentation PCA est mise à jour si nécessaire pour traiter des évolutions …"
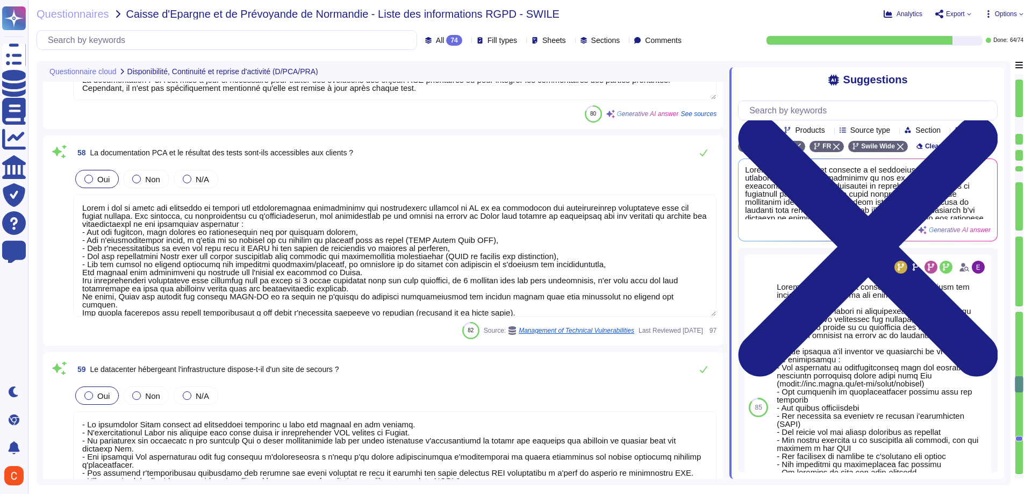
type textarea "[PERSON_NAME] Sustainable Business Manager [EMAIL_ADDRESS][DOMAIN_NAME]"
type textarea "Oui, le plan de continuité des activités (PCA) est testé annuellement."
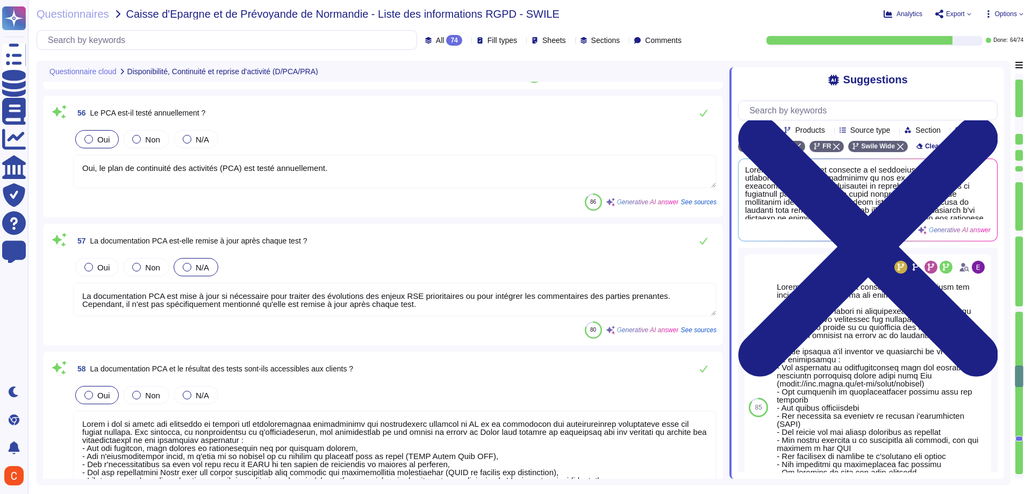
scroll to position [7818, 0]
type textarea "Oui, [PERSON_NAME] a mis en œuvre un plan de continuité des activités, basé sur…"
